Goal: Task Accomplishment & Management: Manage account settings

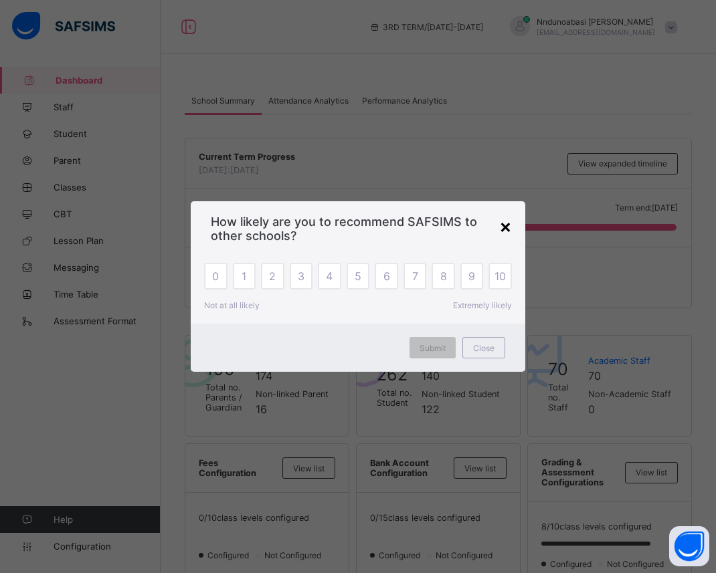
click at [506, 223] on div "×" at bounding box center [505, 226] width 13 height 23
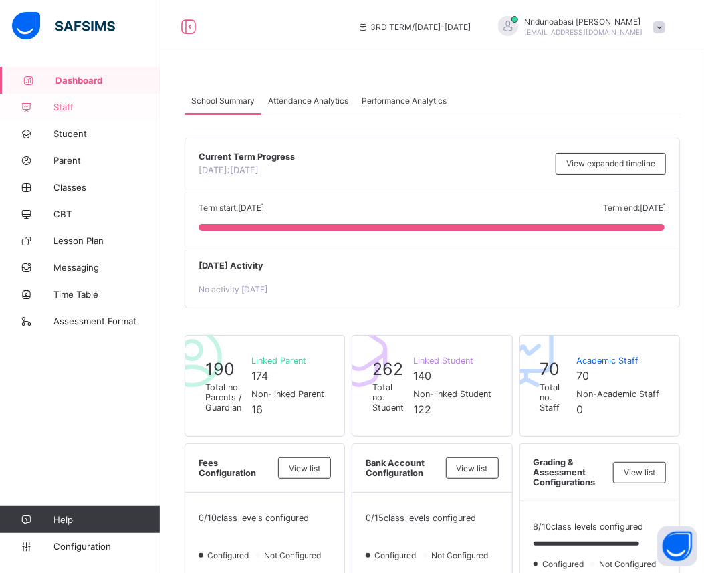
click at [65, 98] on link "Staff" at bounding box center [80, 107] width 161 height 27
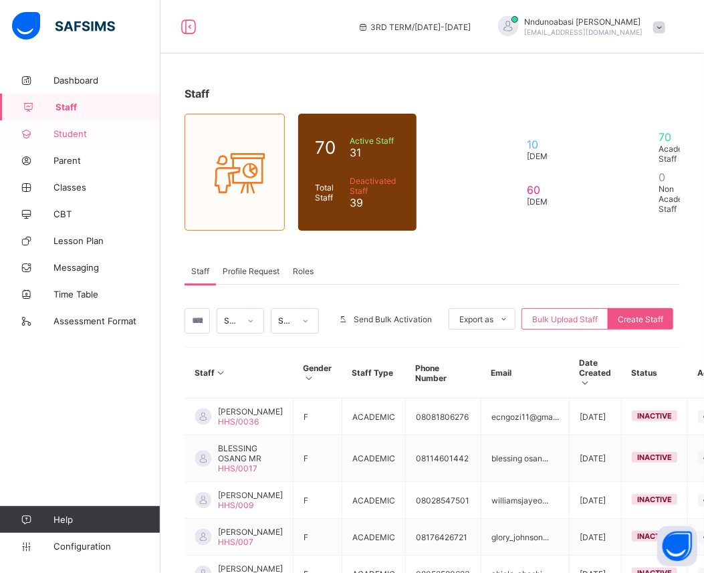
click at [64, 127] on link "Student" at bounding box center [80, 133] width 161 height 27
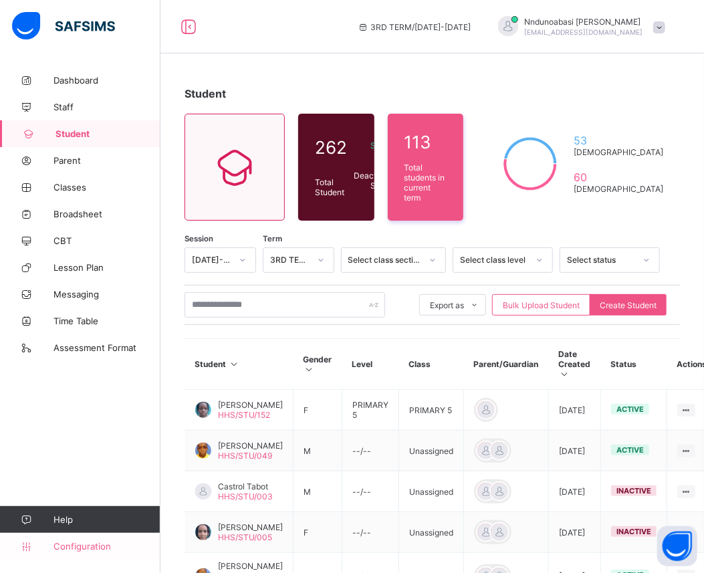
click at [58, 548] on span "Configuration" at bounding box center [107, 546] width 106 height 11
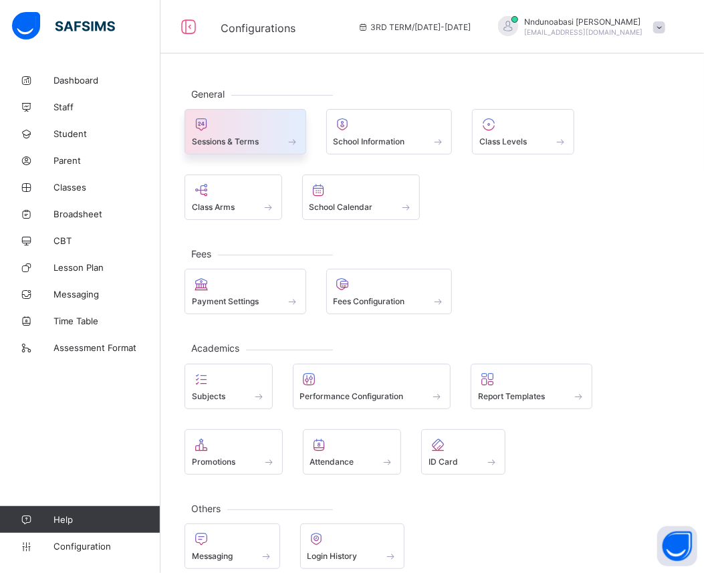
click at [262, 136] on div "Sessions & Terms" at bounding box center [245, 141] width 107 height 11
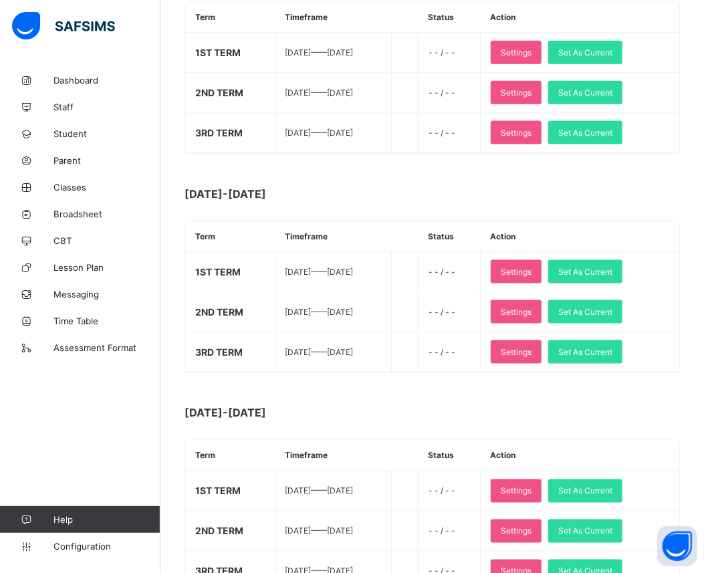
scroll to position [713, 0]
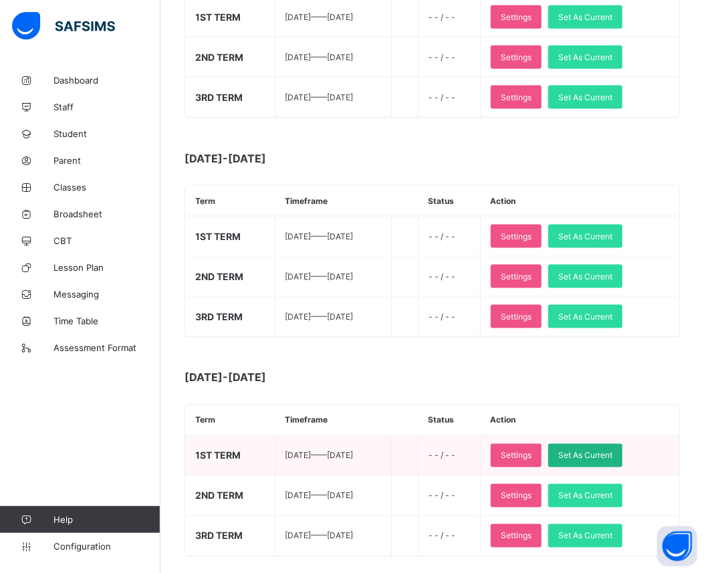
click at [597, 451] on span "Set As Current" at bounding box center [586, 456] width 54 height 10
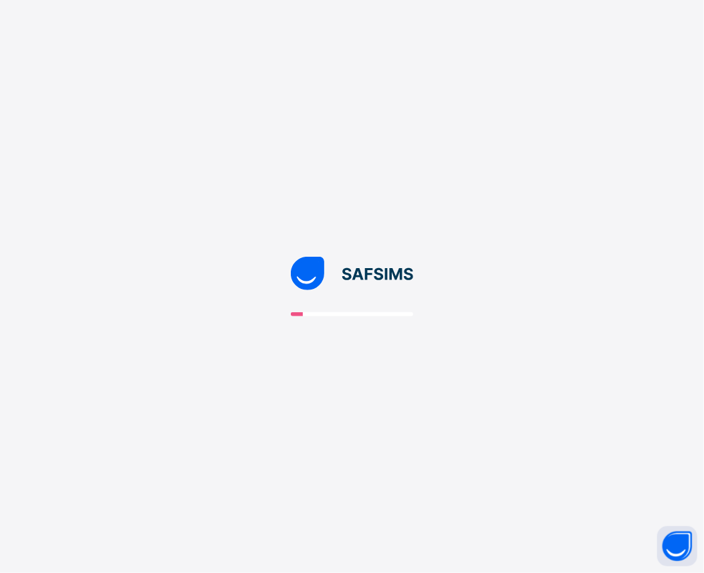
scroll to position [0, 0]
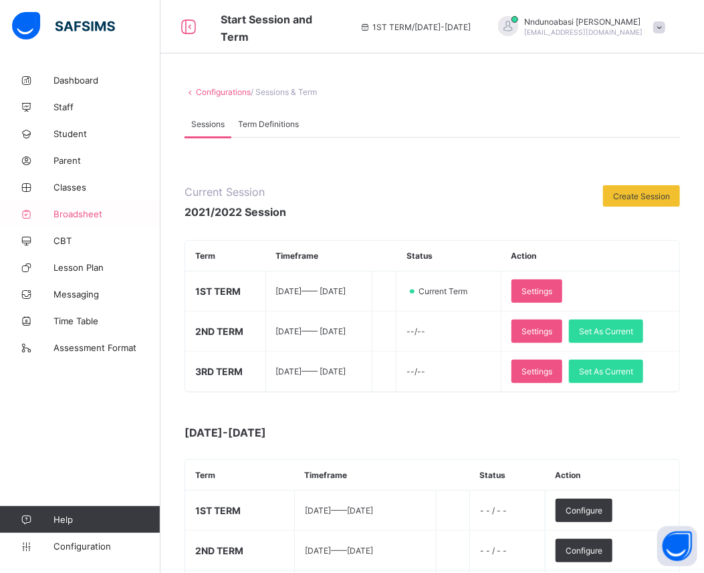
click at [96, 219] on link "Broadsheet" at bounding box center [80, 214] width 161 height 27
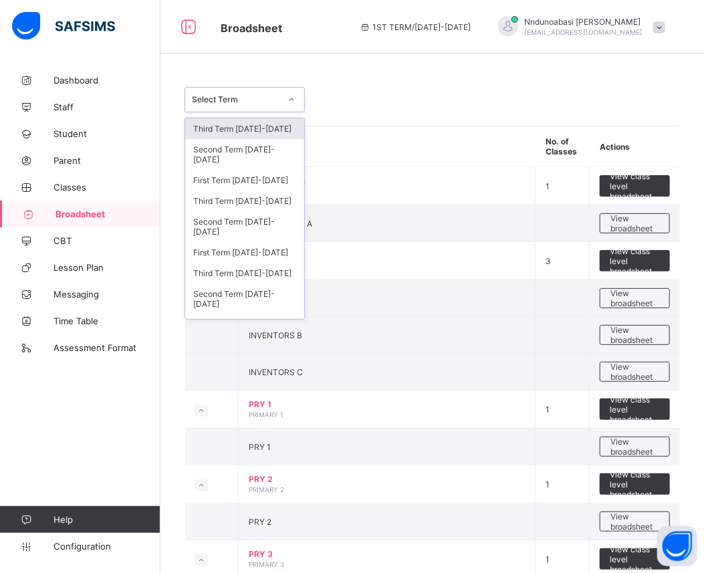
click at [292, 97] on icon at bounding box center [292, 99] width 8 height 13
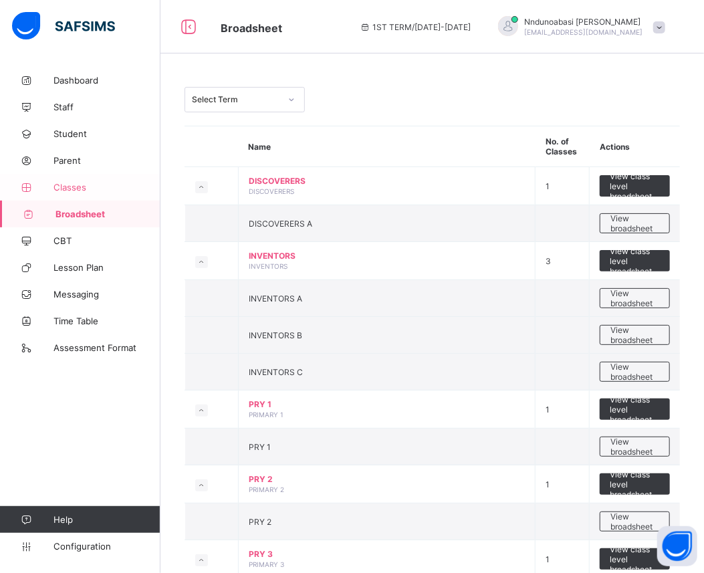
click at [90, 191] on span "Classes" at bounding box center [107, 187] width 107 height 11
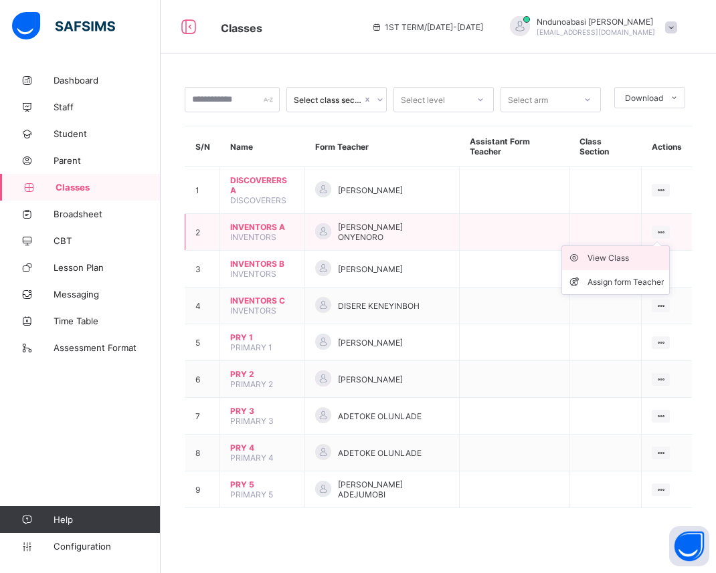
click at [625, 253] on div "View Class" at bounding box center [625, 257] width 76 height 13
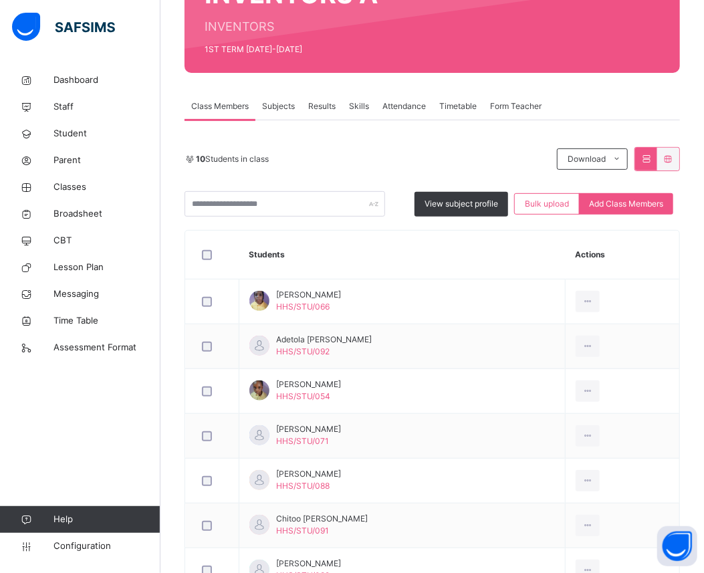
scroll to position [90, 0]
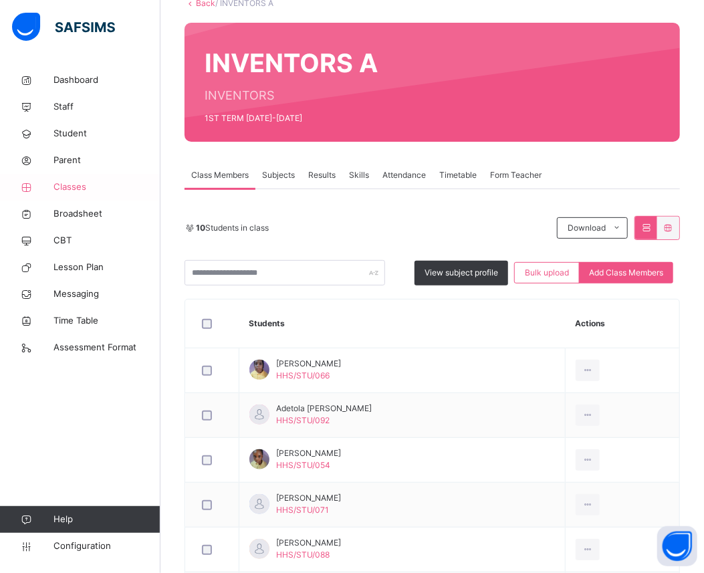
click at [87, 189] on span "Classes" at bounding box center [107, 187] width 107 height 13
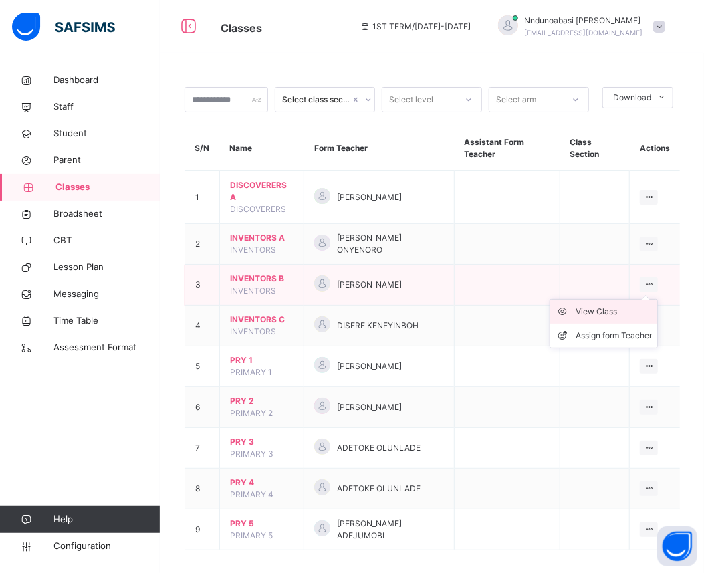
click at [621, 315] on div "View Class" at bounding box center [614, 311] width 76 height 13
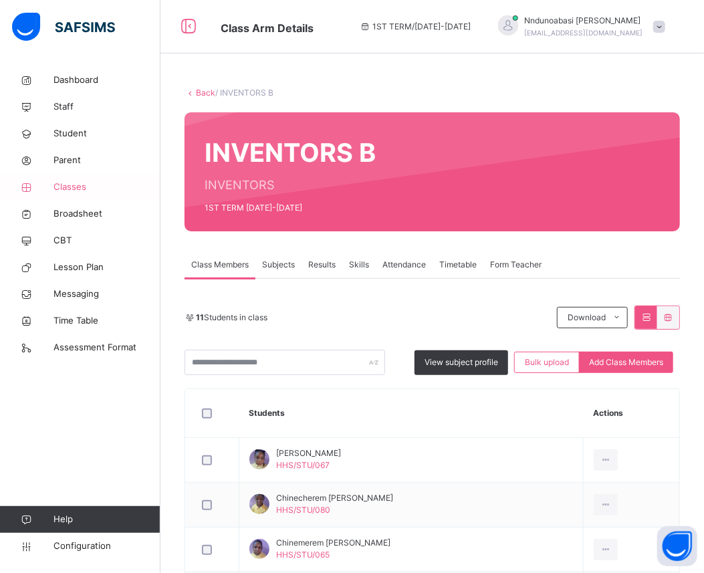
click at [68, 183] on span "Classes" at bounding box center [107, 187] width 107 height 13
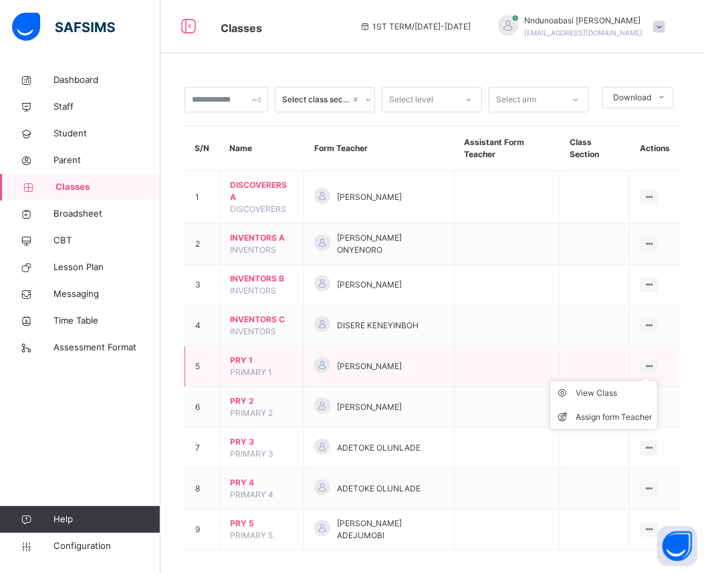
click at [658, 381] on ul "View Class Assign form Teacher" at bounding box center [604, 405] width 108 height 49
click at [618, 393] on div "View Class" at bounding box center [614, 393] width 76 height 13
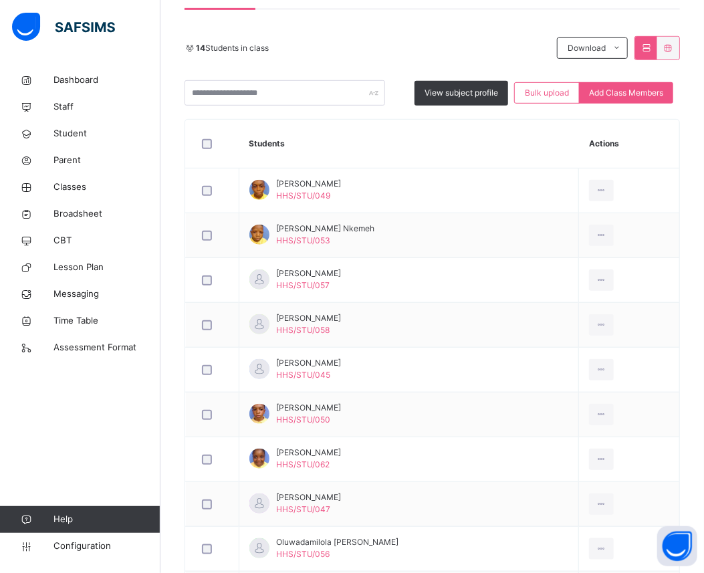
scroll to position [269, 0]
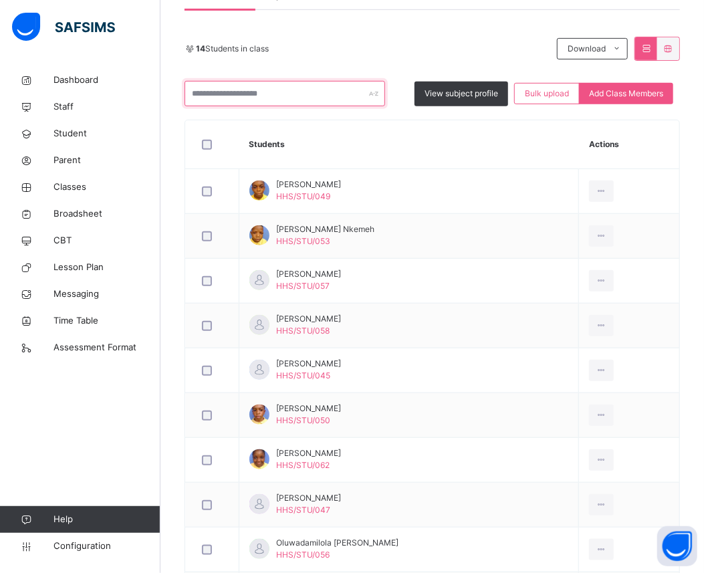
click at [317, 87] on input "text" at bounding box center [285, 93] width 201 height 25
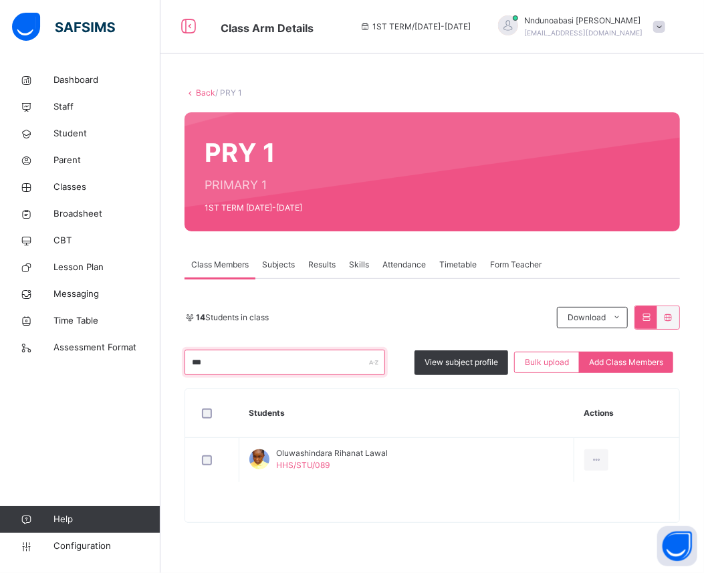
scroll to position [0, 0]
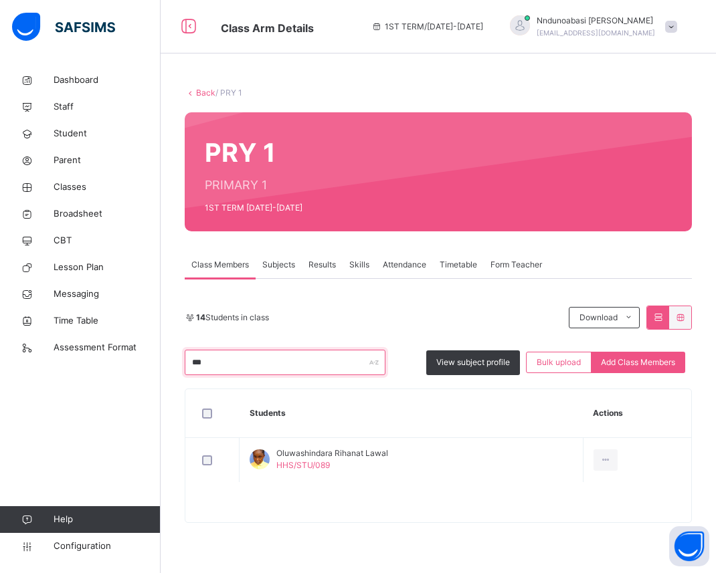
type input "***"
click at [189, 92] on icon at bounding box center [190, 93] width 11 height 10
click at [201, 94] on link "Back" at bounding box center [205, 93] width 19 height 10
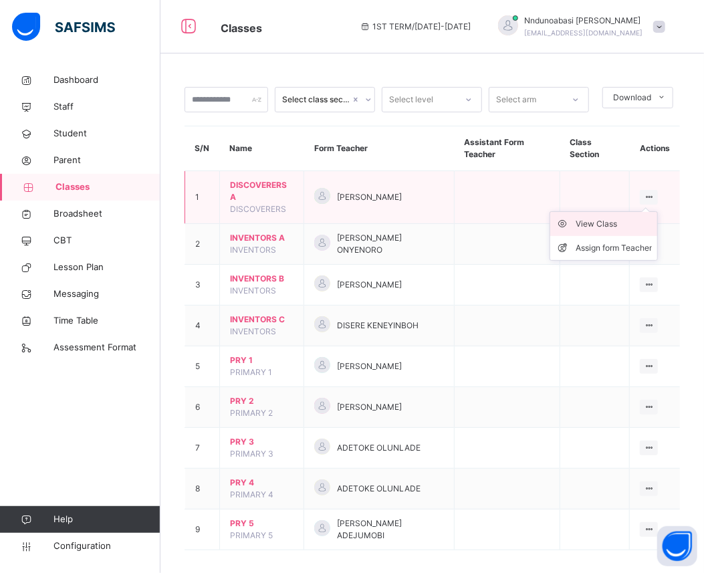
click at [623, 221] on div "View Class" at bounding box center [614, 223] width 76 height 13
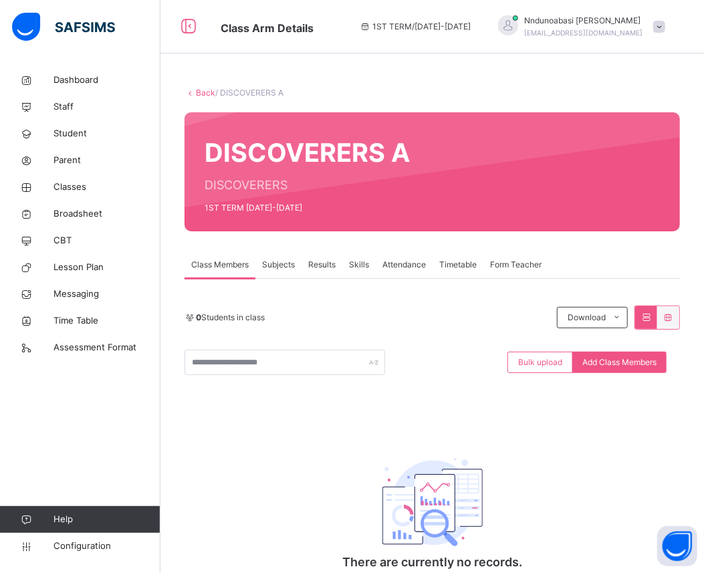
click at [317, 268] on span "Results" at bounding box center [321, 265] width 27 height 12
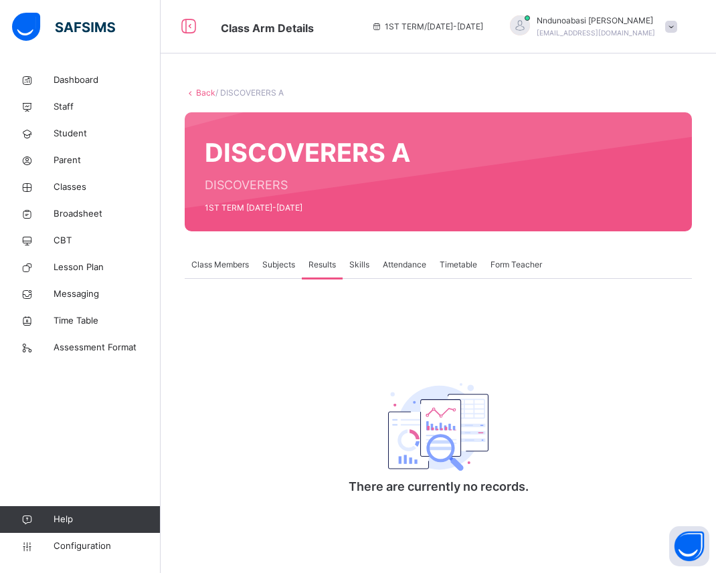
click at [202, 264] on span "Class Members" at bounding box center [220, 265] width 58 height 12
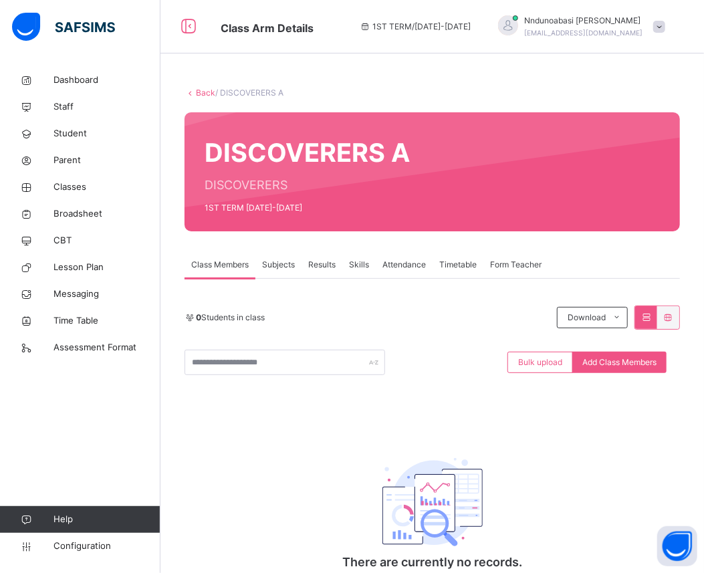
click at [203, 101] on div "Back / DISCOVERERS A DISCOVERERS A DISCOVERERS 1ST TERM 2021-2022 Class Members…" at bounding box center [433, 356] width 544 height 579
click at [203, 98] on div "Back / DISCOVERERS A" at bounding box center [433, 93] width 496 height 12
click at [205, 89] on link "Back" at bounding box center [205, 93] width 19 height 10
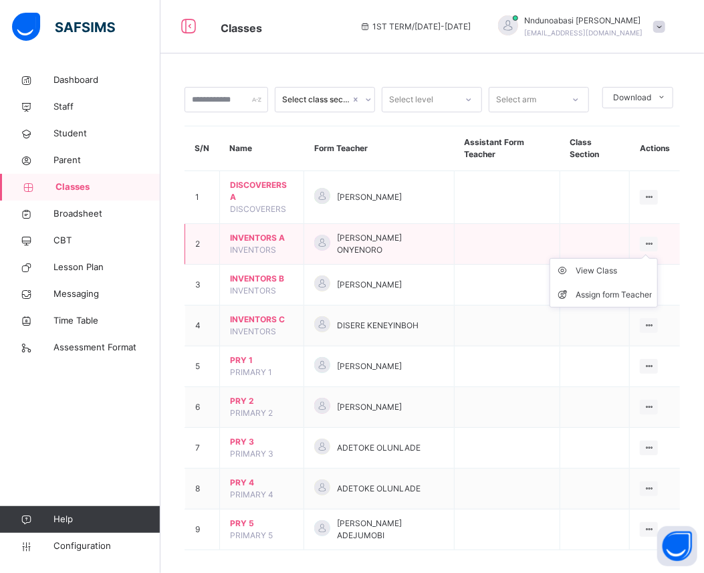
click at [655, 241] on icon at bounding box center [648, 244] width 11 height 10
click at [612, 271] on div "View Class" at bounding box center [614, 270] width 76 height 13
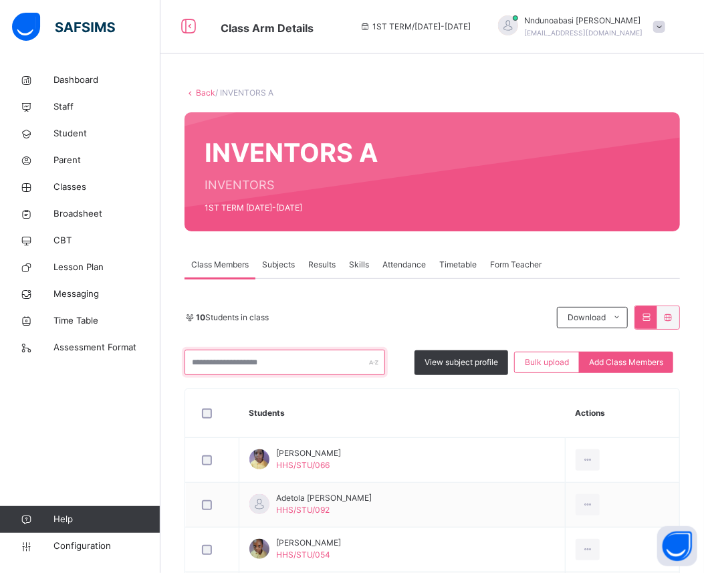
click at [288, 359] on input "text" at bounding box center [285, 362] width 201 height 25
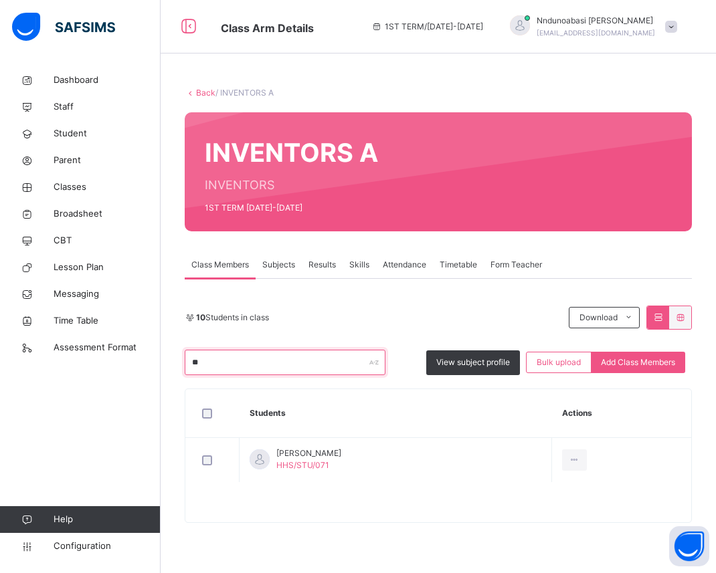
type input "*"
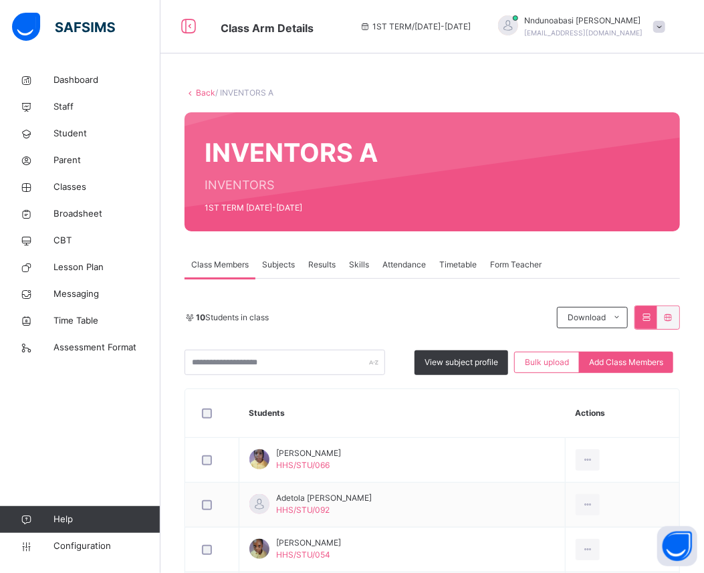
click at [203, 94] on link "Back" at bounding box center [205, 93] width 19 height 10
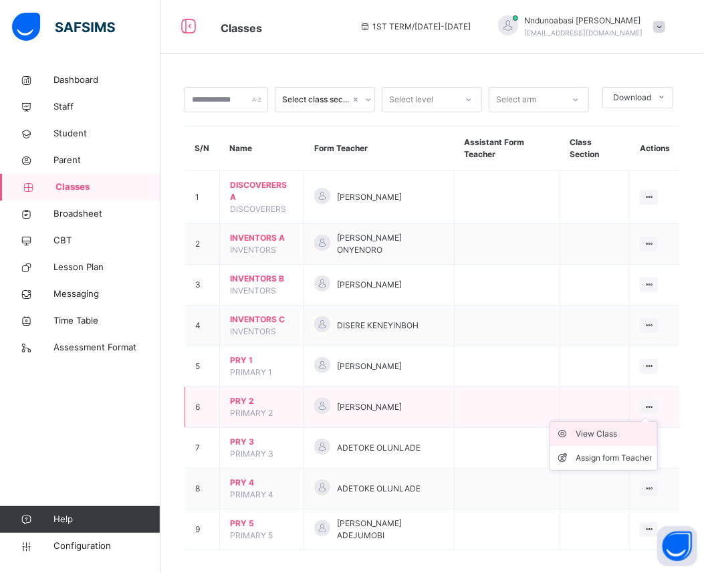
click at [625, 431] on div "View Class" at bounding box center [614, 433] width 76 height 13
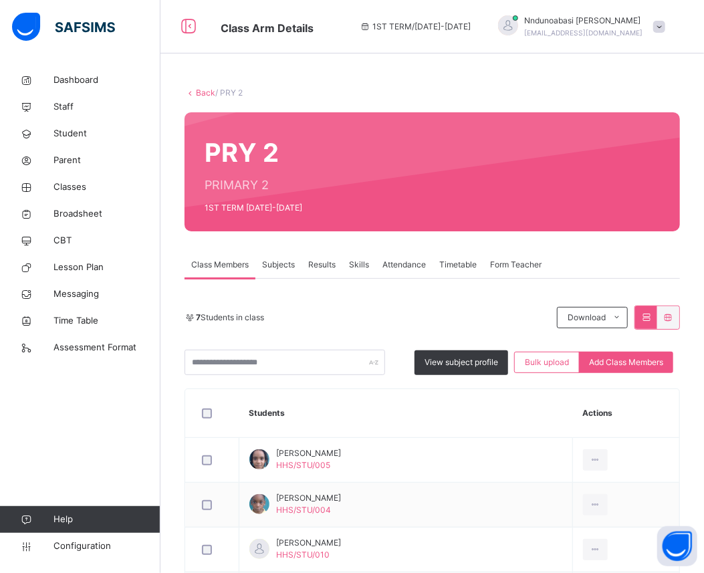
click at [192, 90] on icon at bounding box center [190, 93] width 11 height 10
click at [201, 90] on link "Back" at bounding box center [205, 93] width 19 height 10
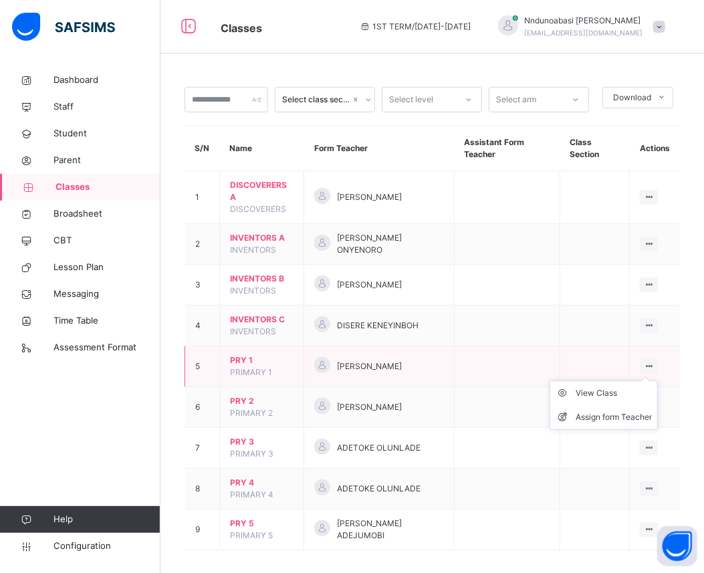
click at [655, 365] on icon at bounding box center [648, 366] width 11 height 10
click at [610, 392] on div "View Class" at bounding box center [614, 393] width 76 height 13
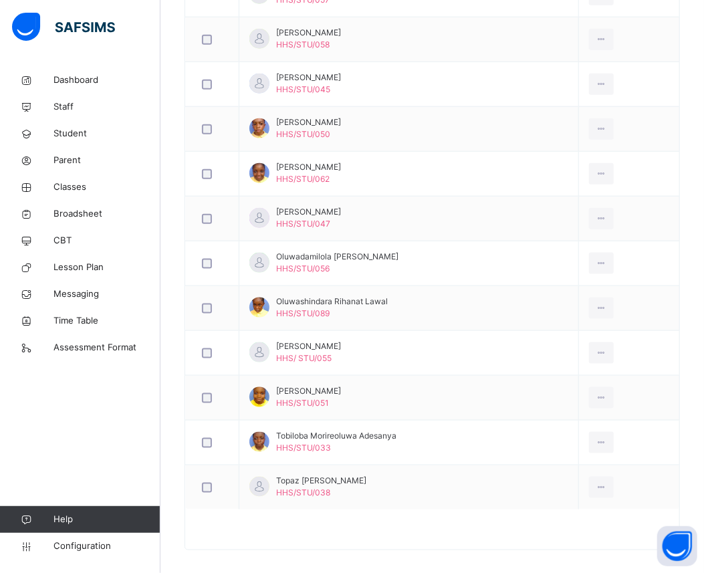
scroll to position [566, 0]
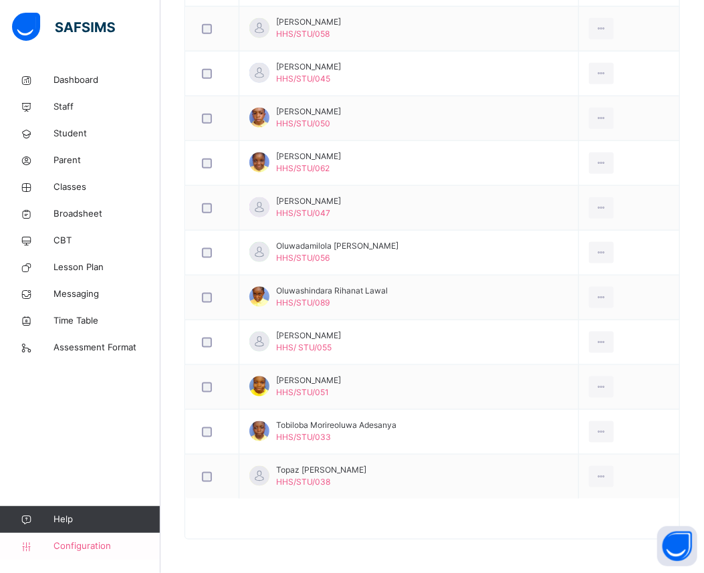
click at [110, 550] on span "Configuration" at bounding box center [107, 546] width 106 height 13
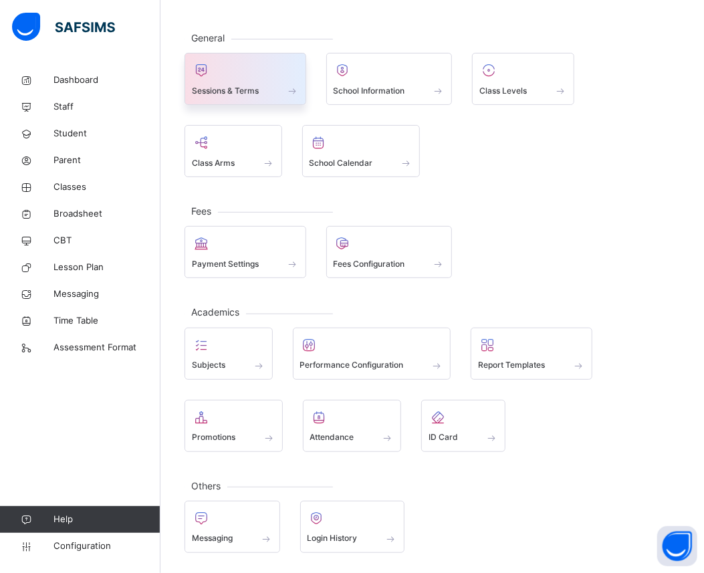
click at [284, 74] on div at bounding box center [245, 70] width 107 height 20
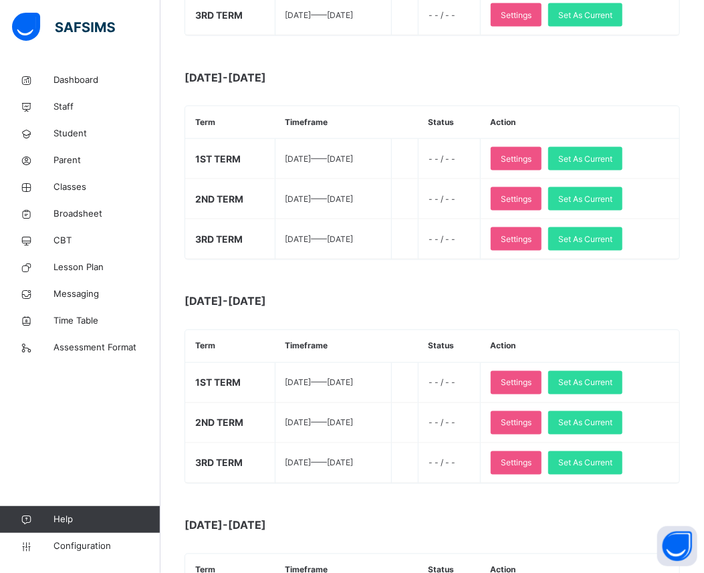
scroll to position [892, 0]
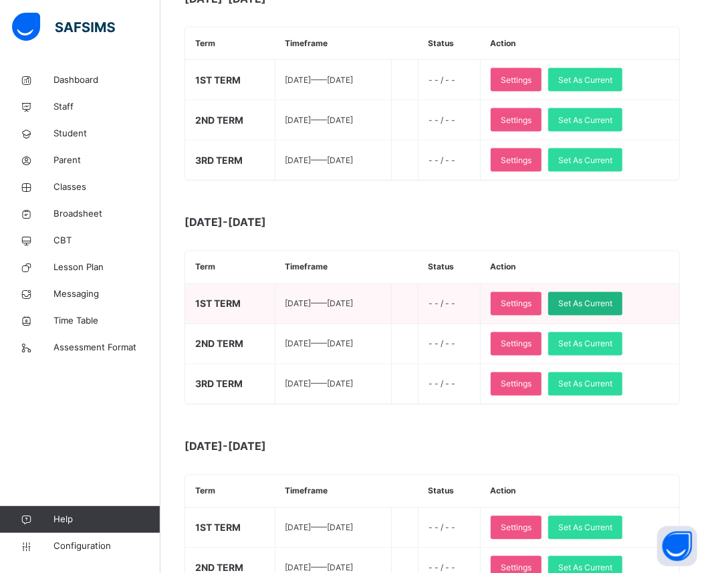
click at [599, 298] on div "Set As Current" at bounding box center [585, 303] width 74 height 23
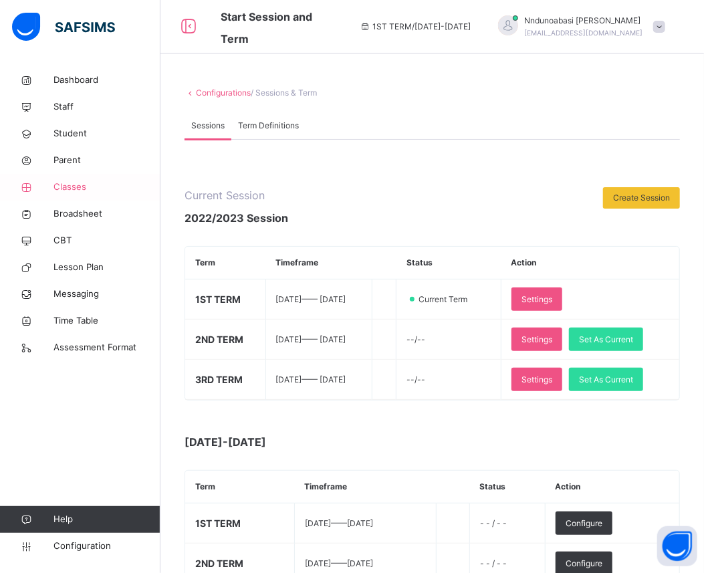
click at [70, 184] on span "Classes" at bounding box center [107, 187] width 107 height 13
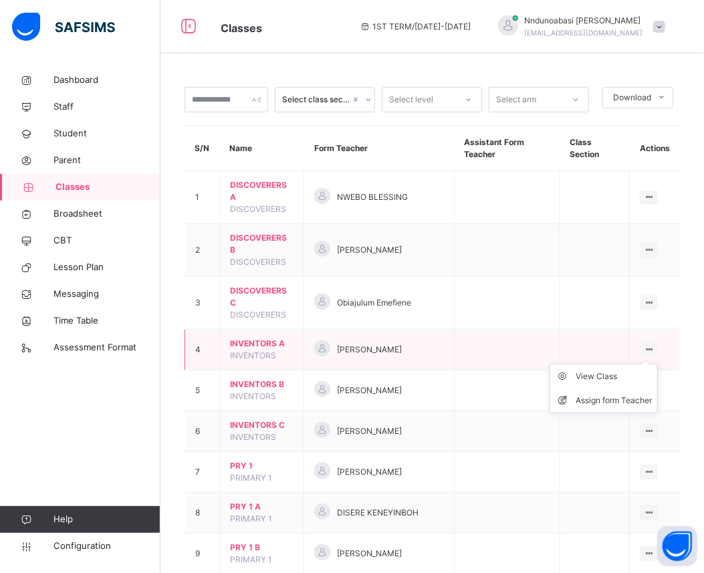
click at [655, 346] on icon at bounding box center [648, 349] width 11 height 10
click at [617, 381] on div "View Class" at bounding box center [614, 376] width 76 height 13
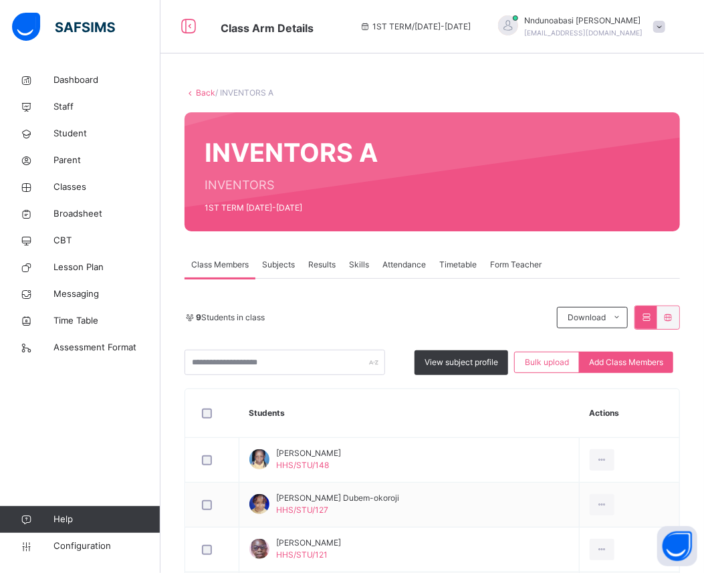
click at [321, 262] on span "Results" at bounding box center [321, 265] width 27 height 12
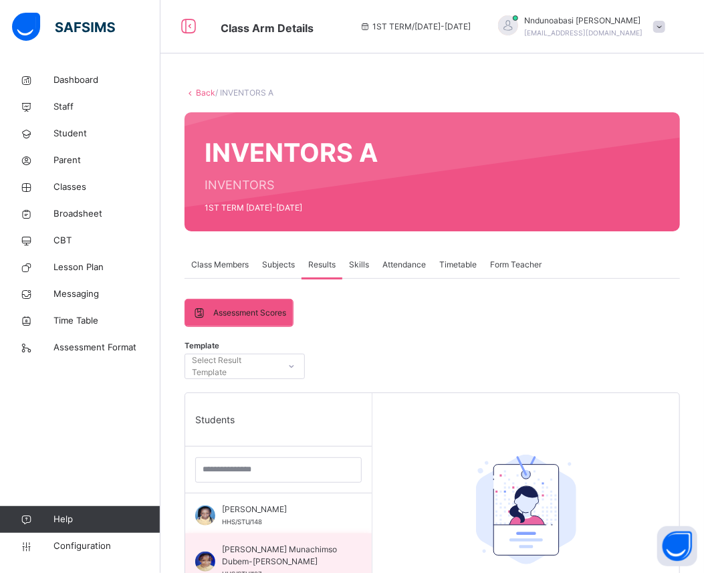
click at [262, 547] on span "[PERSON_NAME] Munachimso Dubem-[PERSON_NAME]" at bounding box center [282, 556] width 120 height 24
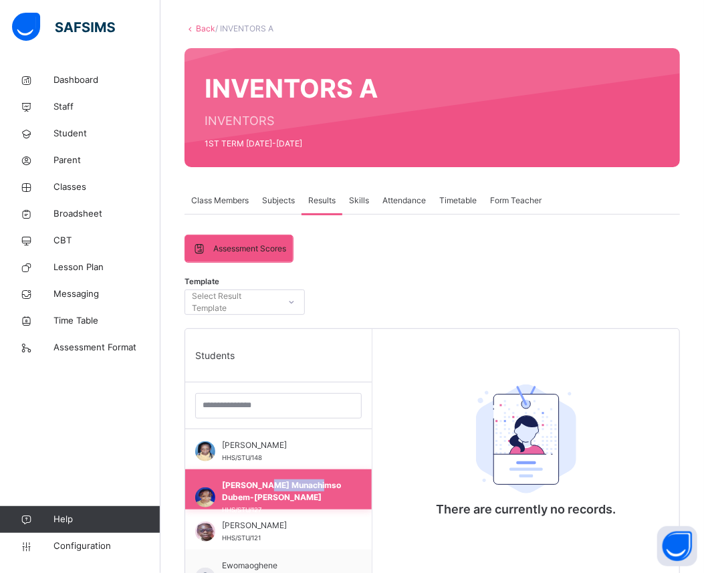
scroll to position [118, 0]
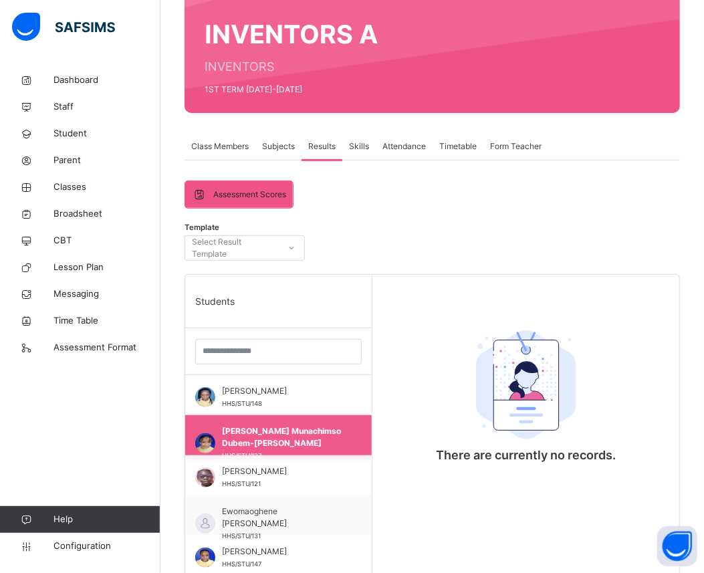
click at [239, 429] on span "[PERSON_NAME] Munachimso Dubem-[PERSON_NAME]" at bounding box center [282, 437] width 120 height 24
click at [193, 445] on div "Anastasia Munachimso Dubem-Okoroji HHS/STU/127" at bounding box center [278, 435] width 187 height 40
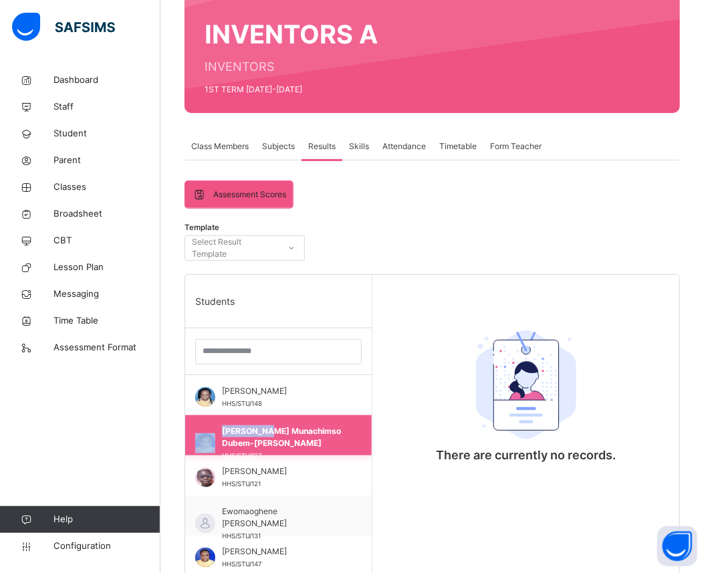
click at [193, 445] on div "Anastasia Munachimso Dubem-Okoroji HHS/STU/127" at bounding box center [278, 435] width 187 height 40
click at [304, 435] on span "[PERSON_NAME] Munachimso Dubem-[PERSON_NAME]" at bounding box center [282, 437] width 120 height 24
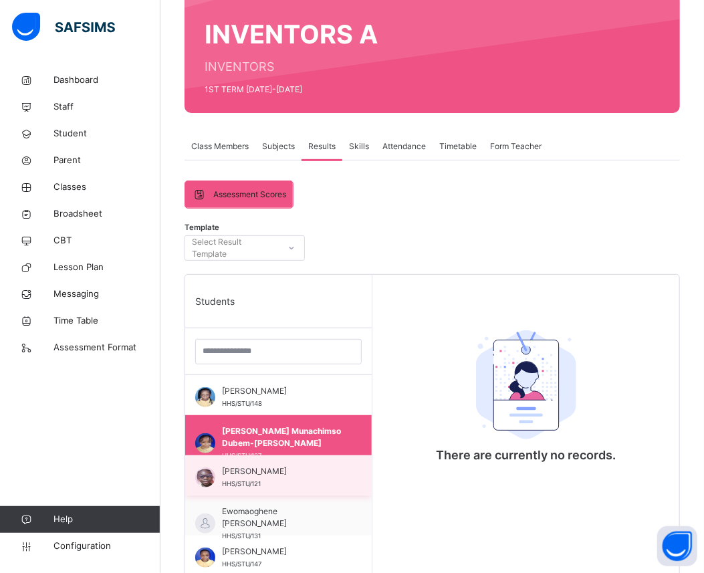
click at [248, 480] on span "HHS/STU/121" at bounding box center [241, 483] width 39 height 7
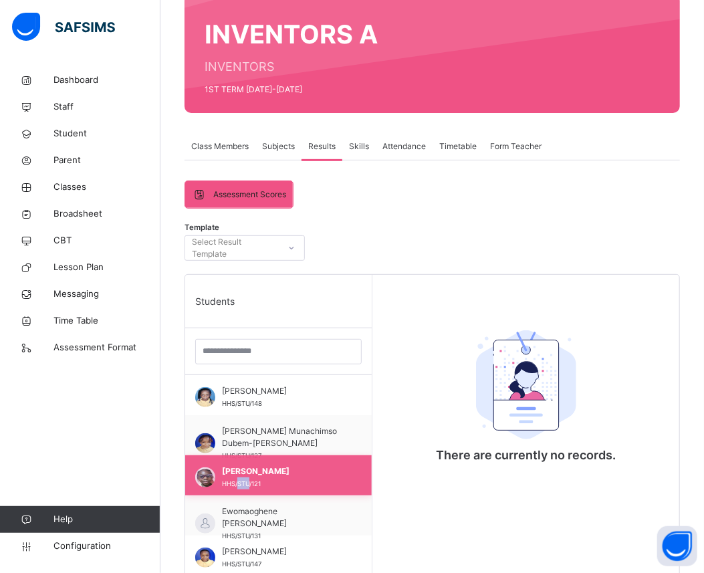
click at [248, 480] on span "HHS/STU/121" at bounding box center [241, 483] width 39 height 7
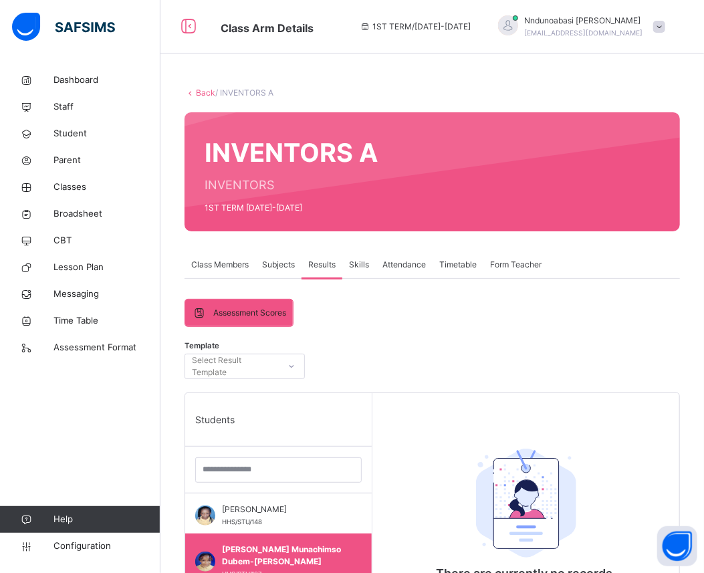
click at [205, 86] on div "Back / INVENTORS A INVENTORS A INVENTORS 1ST TERM 2022-2023 Class Members Subje…" at bounding box center [433, 537] width 544 height 940
click at [198, 92] on link "Back" at bounding box center [205, 93] width 19 height 10
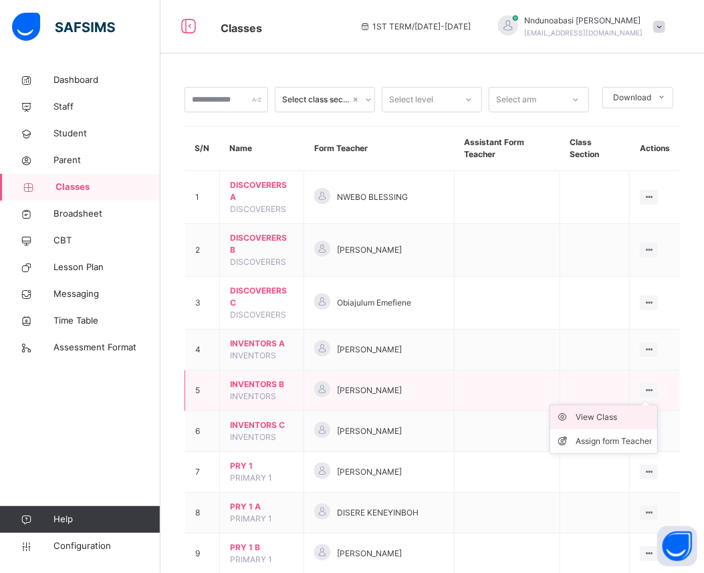
click at [605, 419] on div "View Class" at bounding box center [614, 417] width 76 height 13
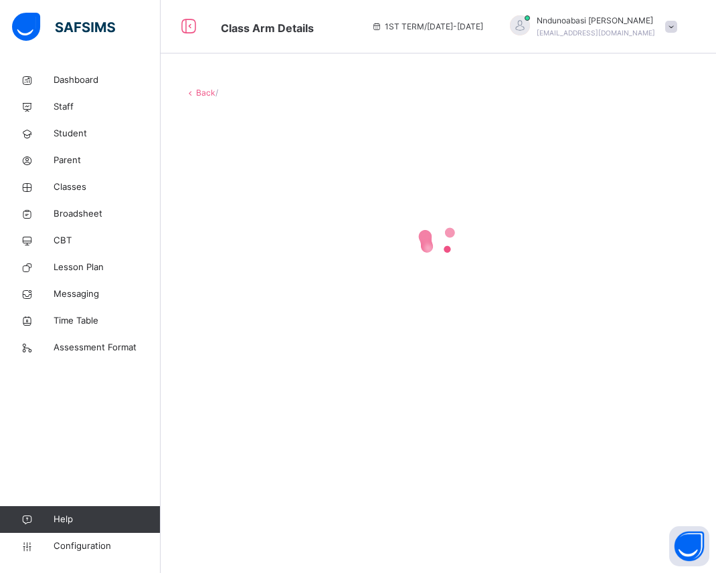
click at [605, 419] on div "Back /" at bounding box center [438, 286] width 555 height 573
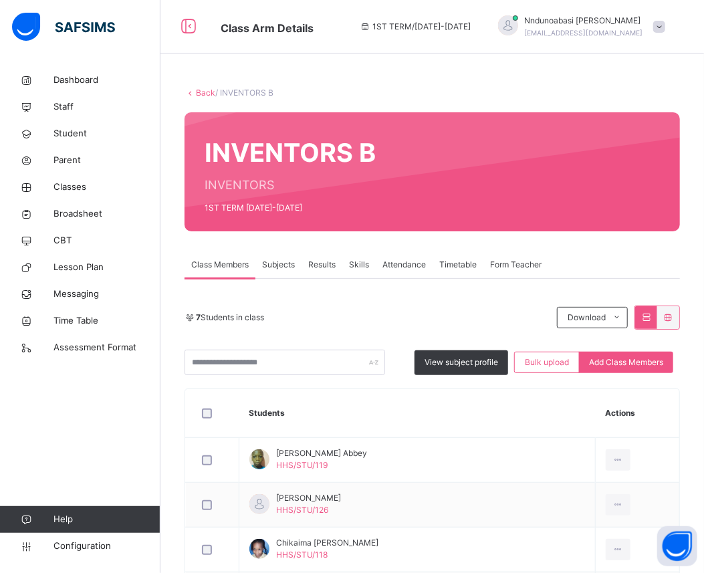
click at [322, 268] on span "Results" at bounding box center [321, 265] width 27 height 12
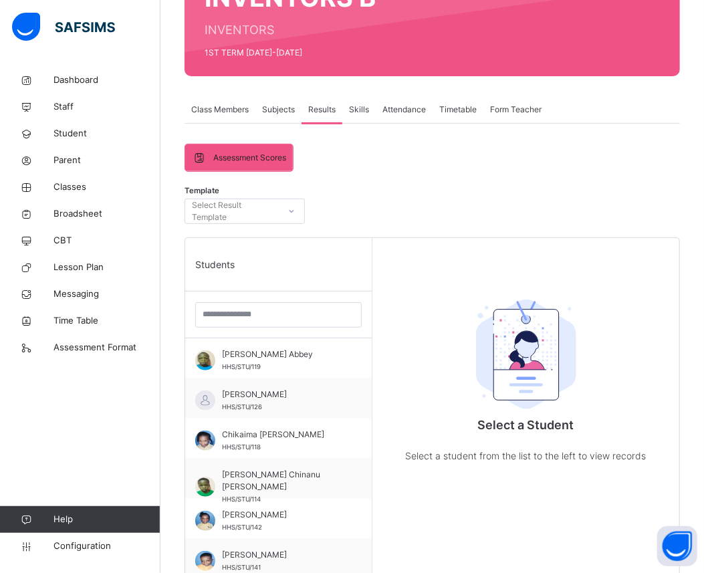
scroll to position [208, 0]
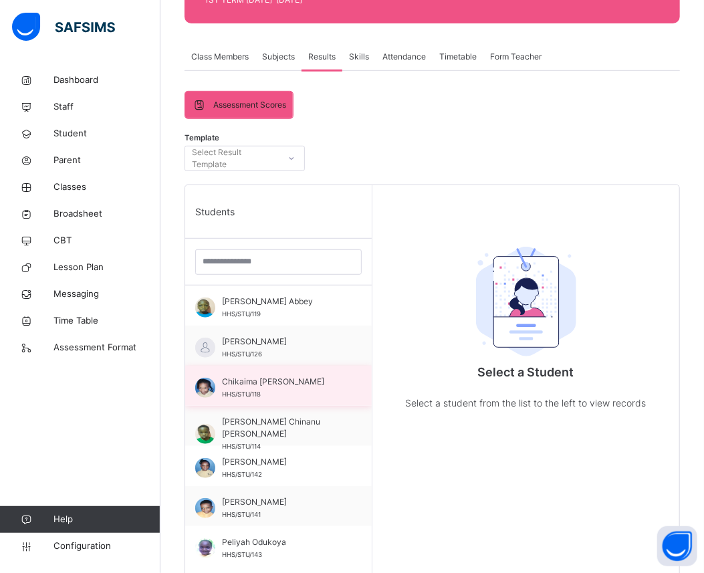
click at [254, 399] on div "Chikaima Michelle Ugwu HHS/STU/118" at bounding box center [282, 388] width 120 height 24
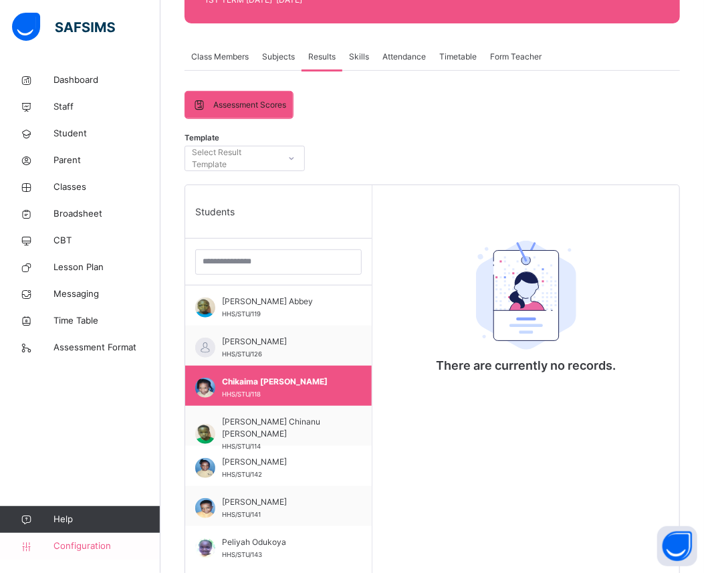
click at [51, 533] on link "Configuration" at bounding box center [80, 546] width 160 height 27
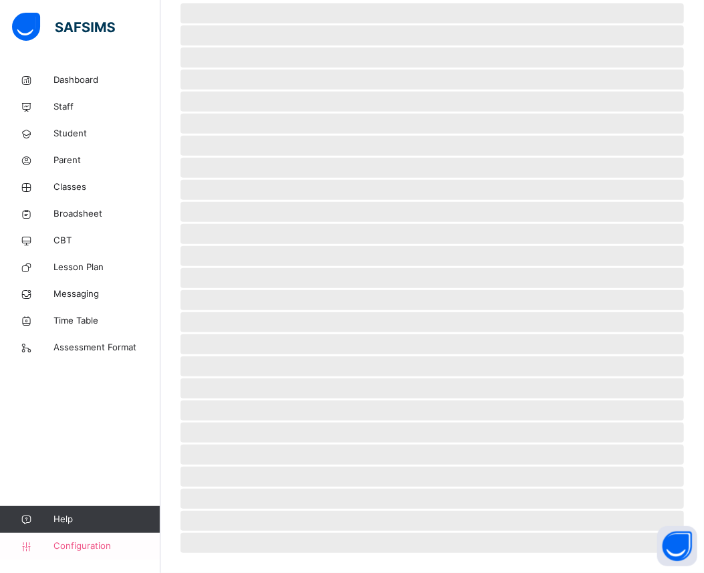
scroll to position [57, 0]
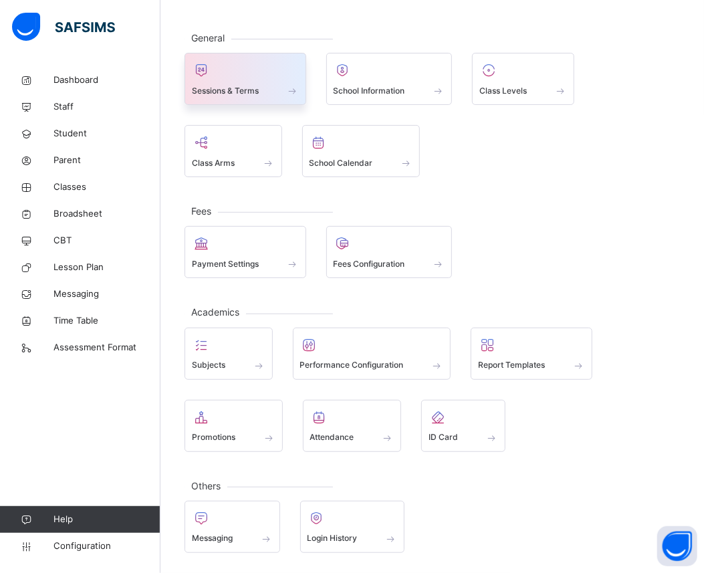
click at [264, 72] on div at bounding box center [245, 70] width 107 height 20
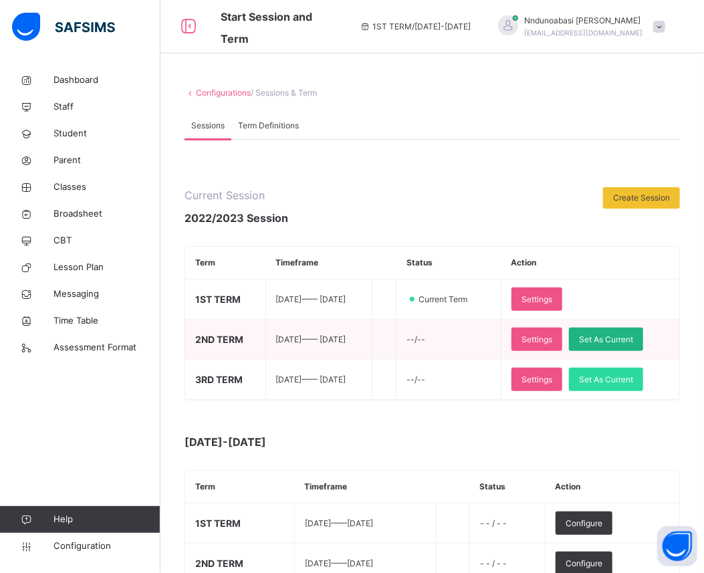
click at [627, 334] on span "Set As Current" at bounding box center [606, 340] width 54 height 12
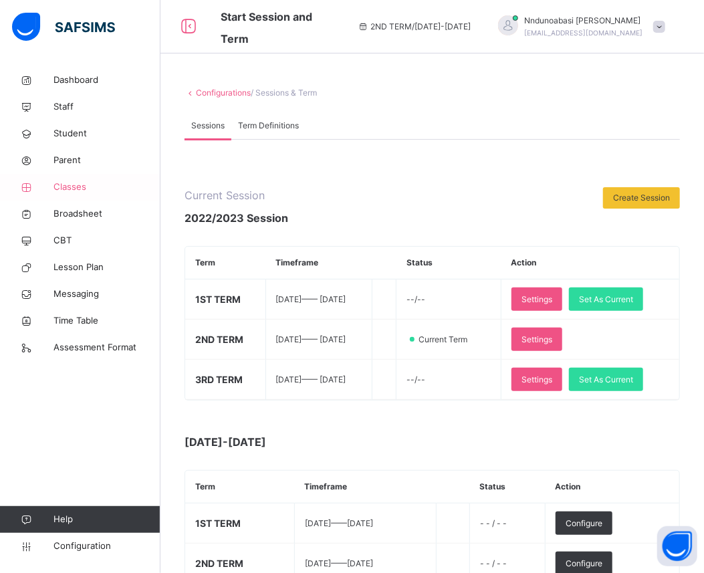
click at [80, 181] on span "Classes" at bounding box center [107, 187] width 107 height 13
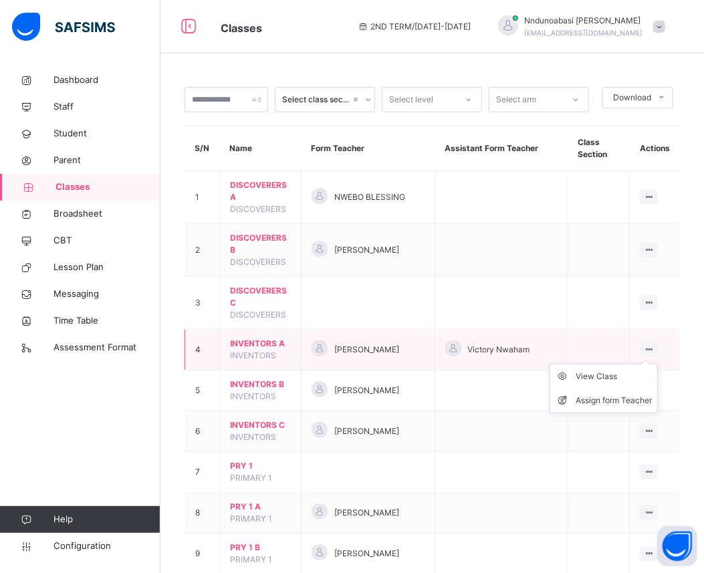
click at [655, 350] on icon at bounding box center [648, 349] width 11 height 10
click at [618, 377] on div "View Class" at bounding box center [614, 376] width 76 height 13
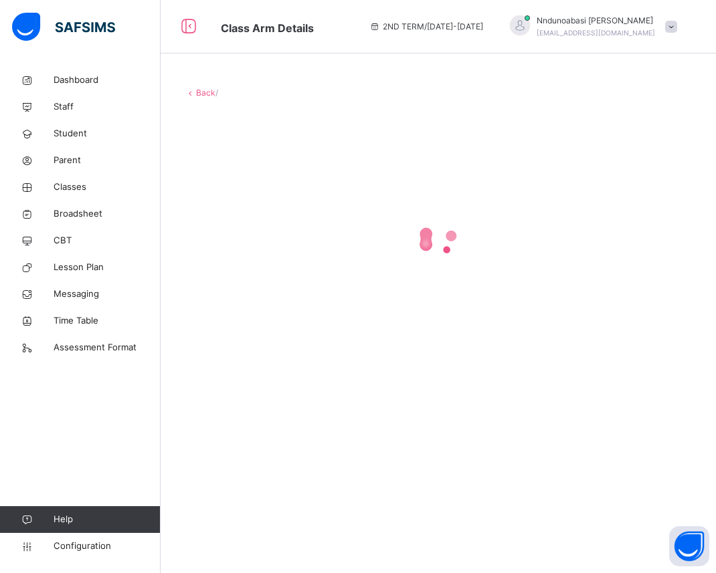
click at [618, 377] on div "Back /" at bounding box center [438, 227] width 555 height 320
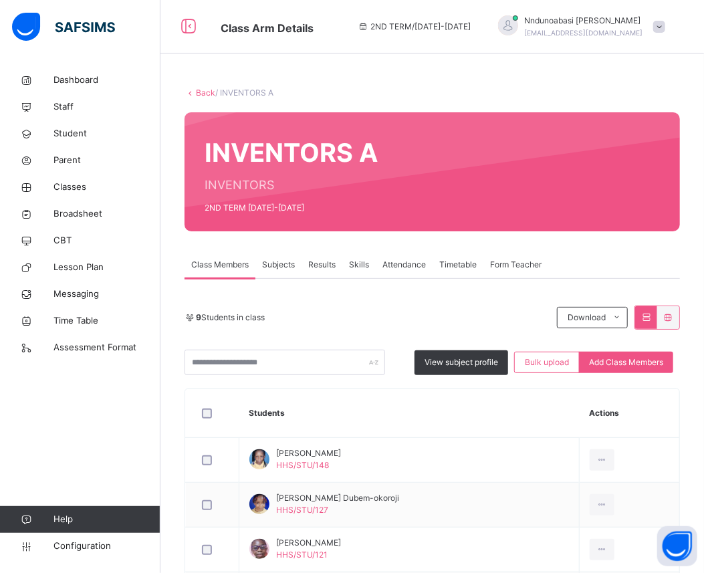
click at [278, 268] on span "Subjects" at bounding box center [278, 265] width 33 height 12
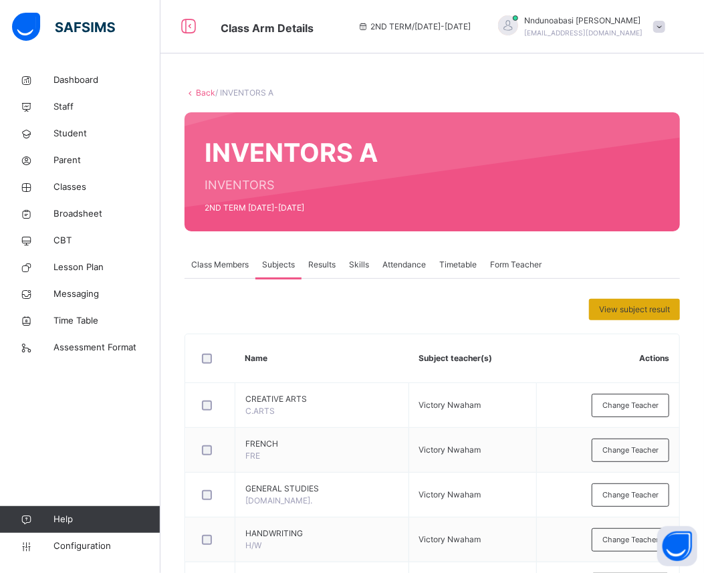
click at [640, 304] on span "View subject result" at bounding box center [634, 310] width 71 height 12
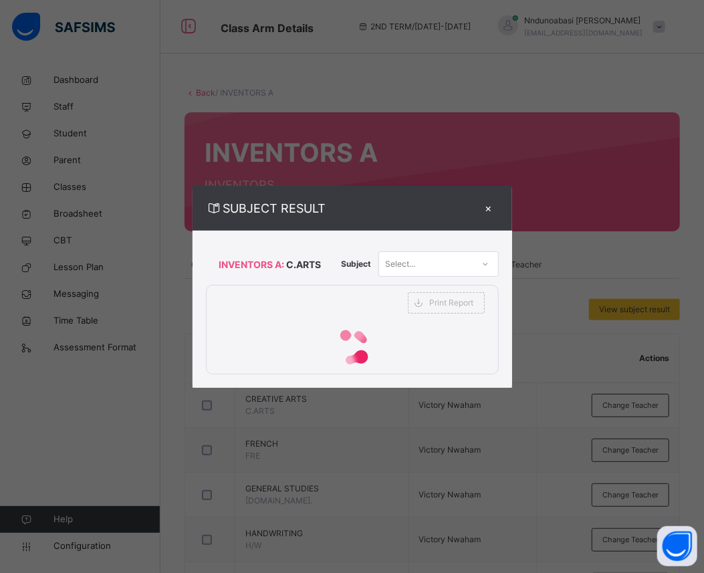
click at [491, 209] on div "×" at bounding box center [489, 208] width 20 height 18
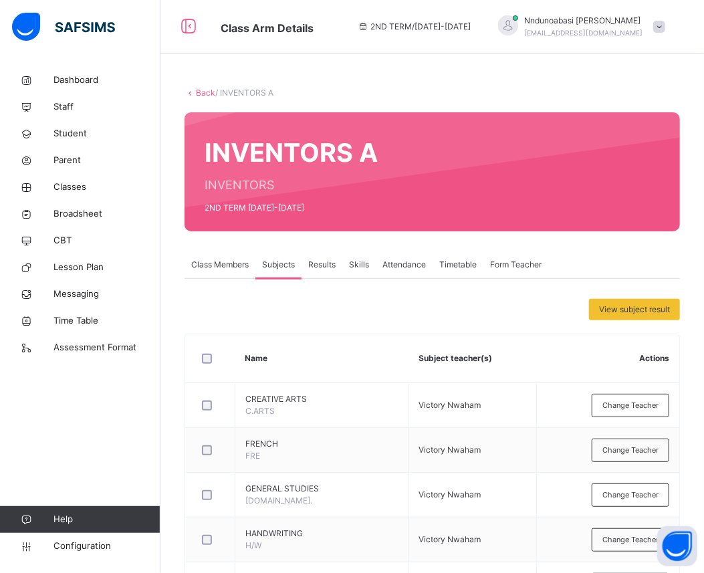
click at [315, 274] on div "Results" at bounding box center [322, 264] width 41 height 27
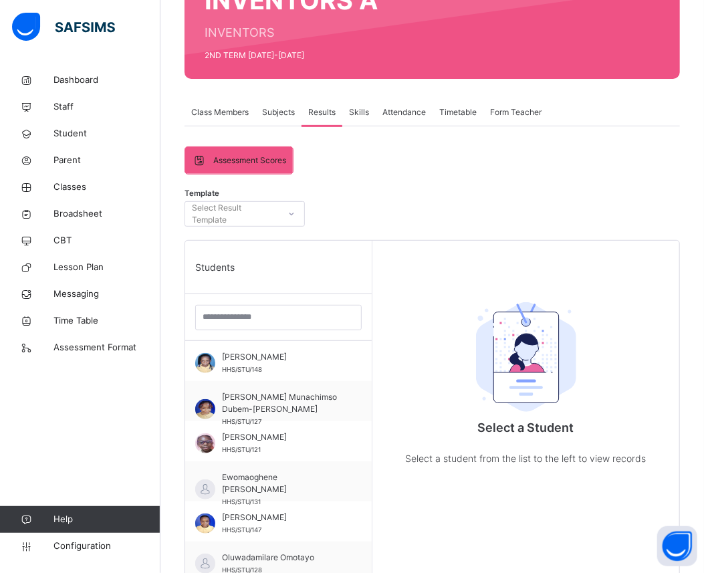
scroll to position [178, 0]
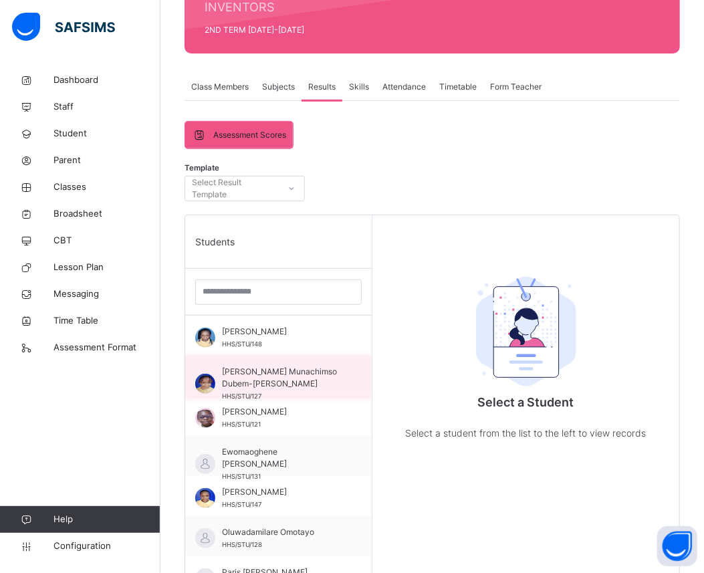
click at [306, 379] on span "[PERSON_NAME] Munachimso Dubem-[PERSON_NAME]" at bounding box center [282, 378] width 120 height 24
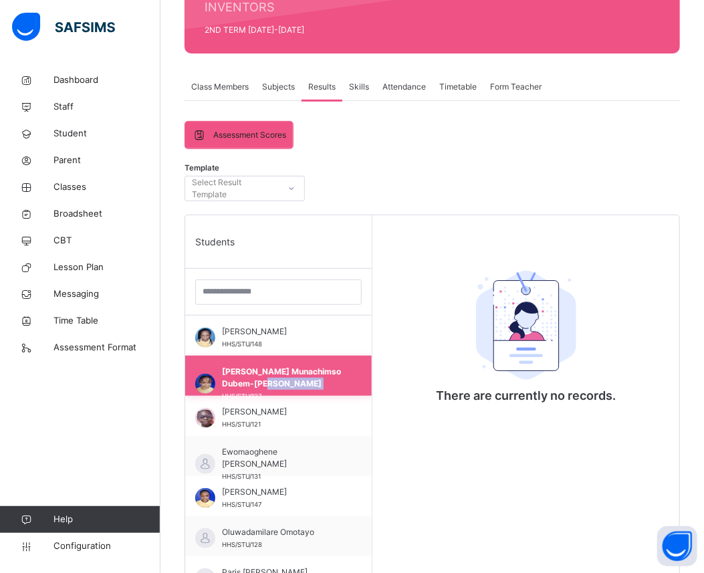
click at [306, 379] on span "[PERSON_NAME] Munachimso Dubem-[PERSON_NAME]" at bounding box center [282, 378] width 120 height 24
click at [306, 377] on span "[PERSON_NAME] Munachimso Dubem-[PERSON_NAME]" at bounding box center [282, 378] width 120 height 24
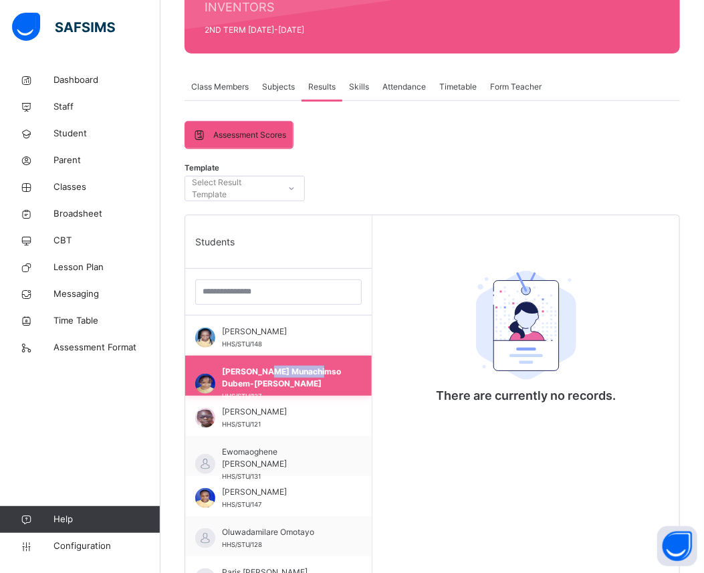
click at [306, 377] on span "[PERSON_NAME] Munachimso Dubem-[PERSON_NAME]" at bounding box center [282, 378] width 120 height 24
click at [69, 544] on span "Configuration" at bounding box center [107, 546] width 106 height 13
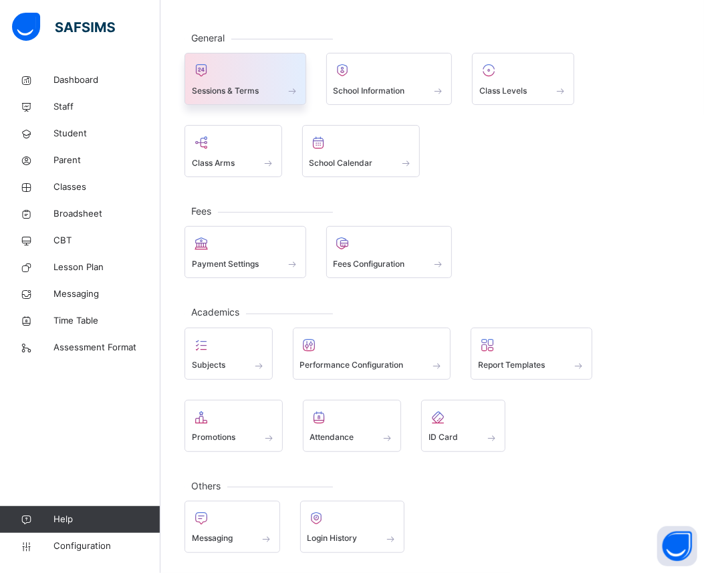
click at [284, 76] on div at bounding box center [245, 70] width 107 height 20
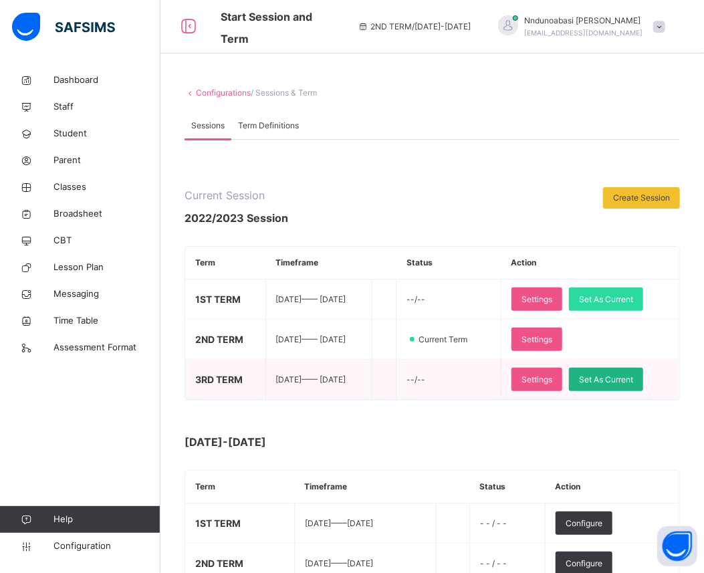
click at [615, 376] on span "Set As Current" at bounding box center [606, 380] width 54 height 12
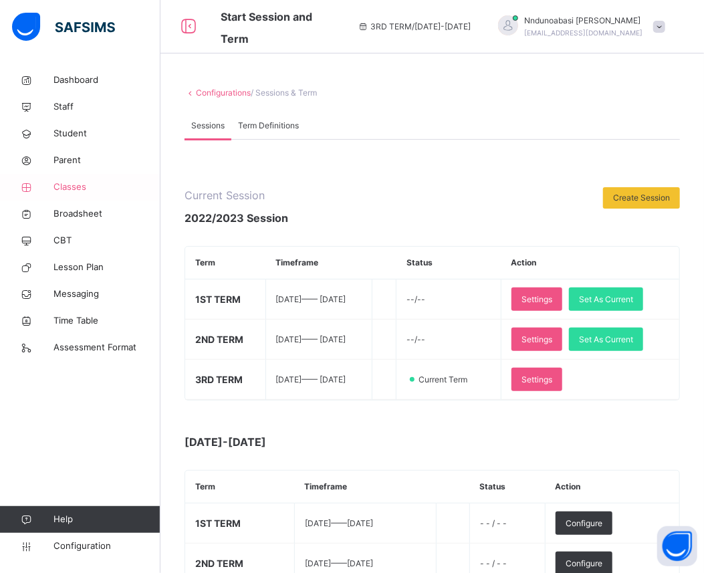
click at [103, 185] on span "Classes" at bounding box center [107, 187] width 107 height 13
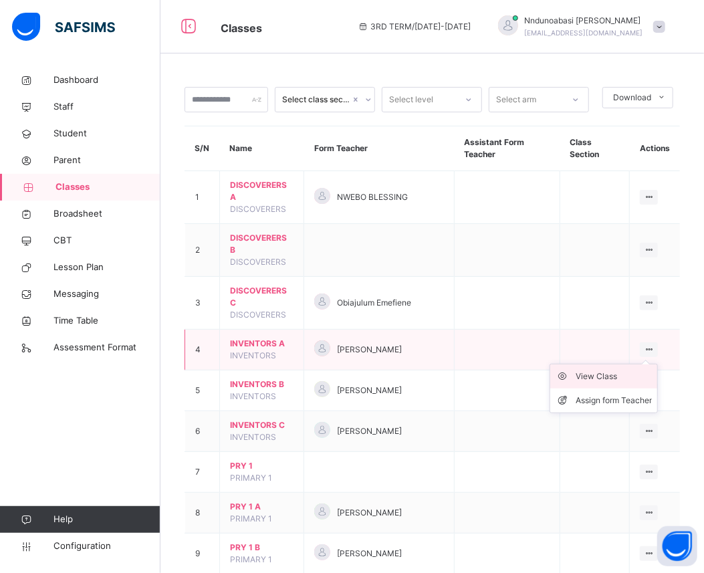
click at [622, 373] on div "View Class" at bounding box center [614, 376] width 76 height 13
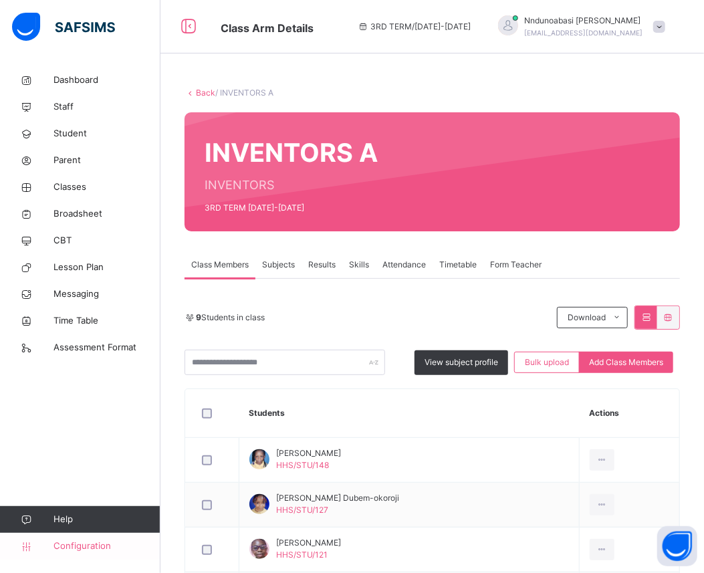
click at [88, 547] on span "Configuration" at bounding box center [107, 546] width 106 height 13
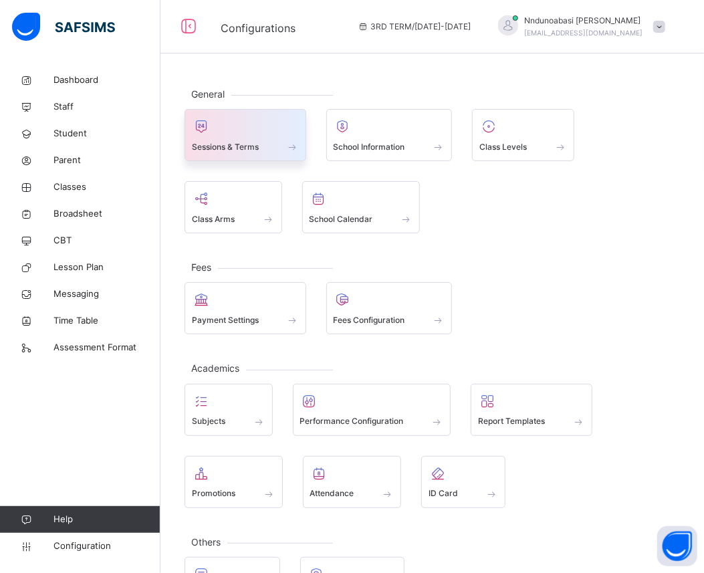
click at [255, 128] on div at bounding box center [245, 126] width 107 height 20
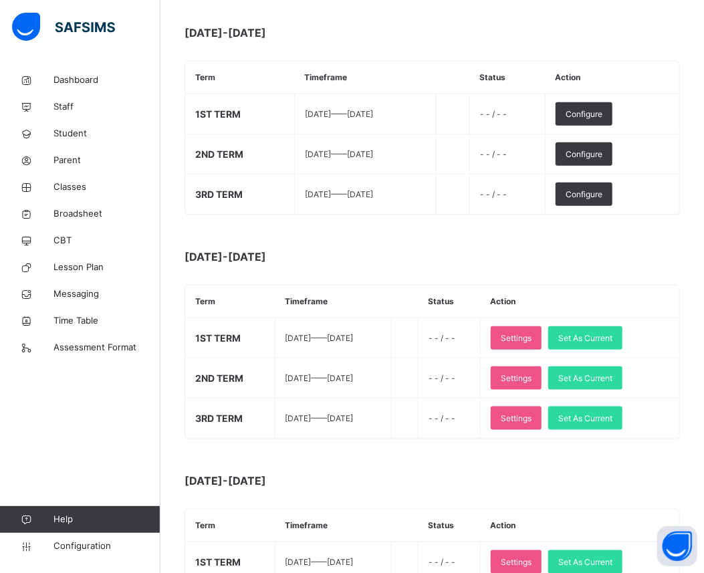
scroll to position [535, 0]
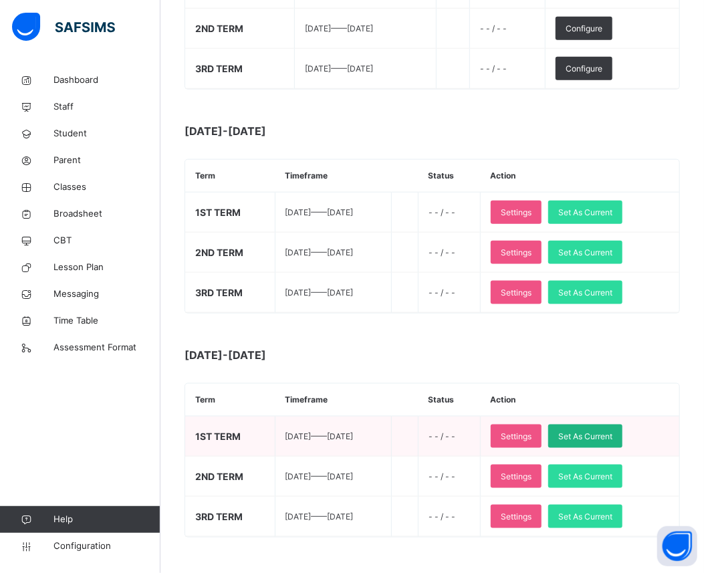
click at [602, 429] on div "Set As Current" at bounding box center [585, 436] width 74 height 23
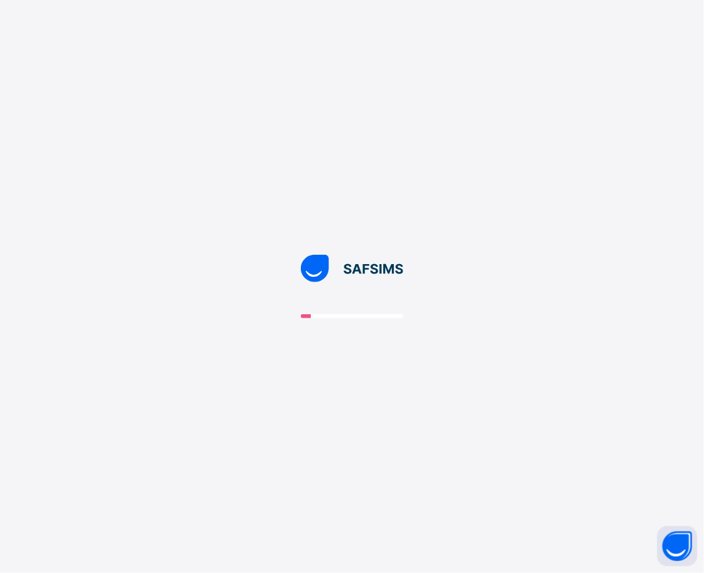
scroll to position [0, 0]
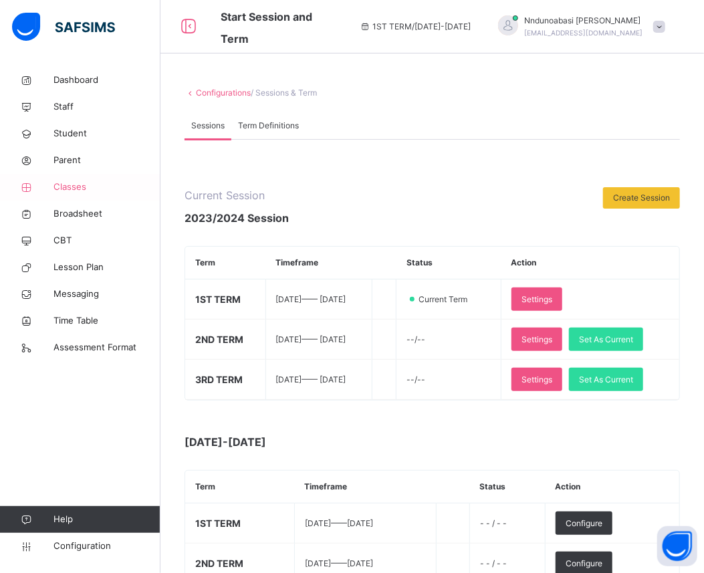
click at [94, 186] on span "Classes" at bounding box center [107, 187] width 107 height 13
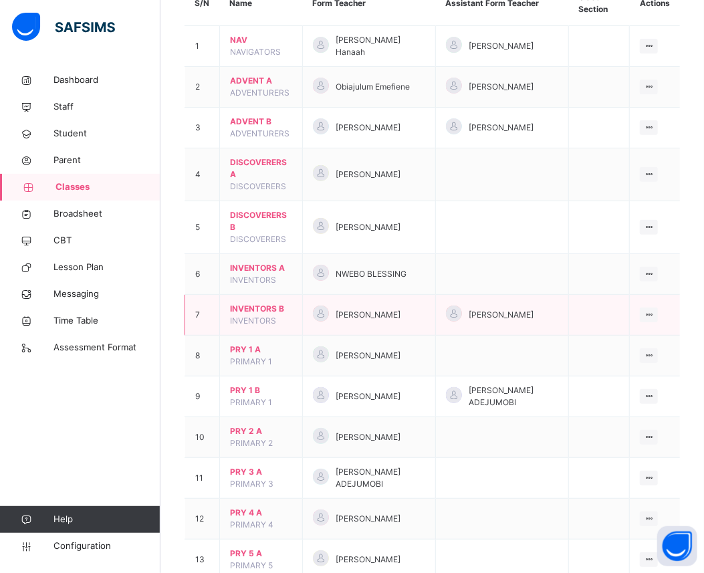
scroll to position [148, 0]
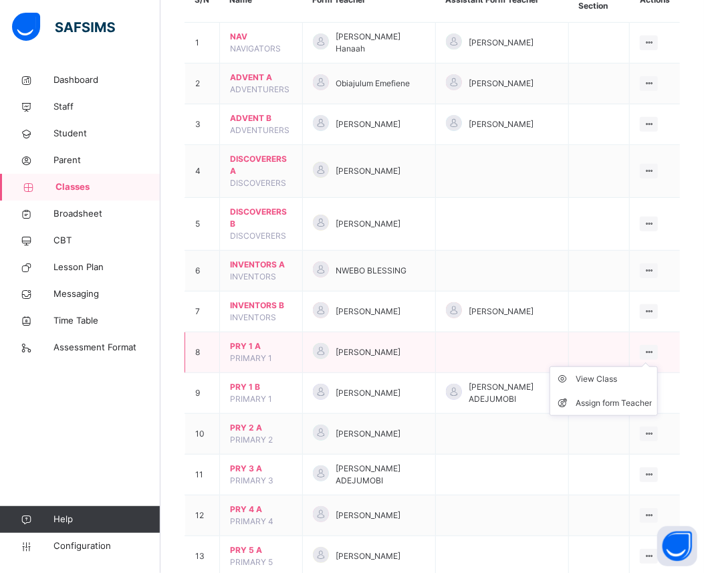
click at [658, 346] on div at bounding box center [649, 352] width 18 height 15
click at [609, 379] on div "View Class" at bounding box center [614, 379] width 76 height 13
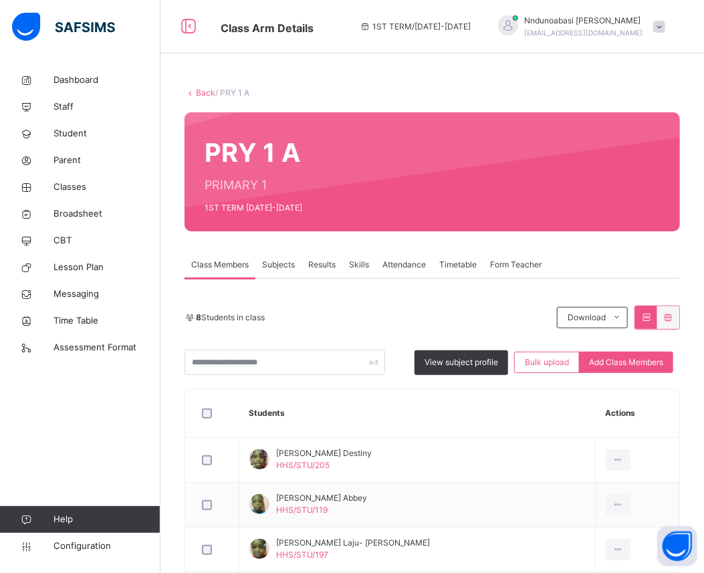
click at [202, 90] on link "Back" at bounding box center [205, 93] width 19 height 10
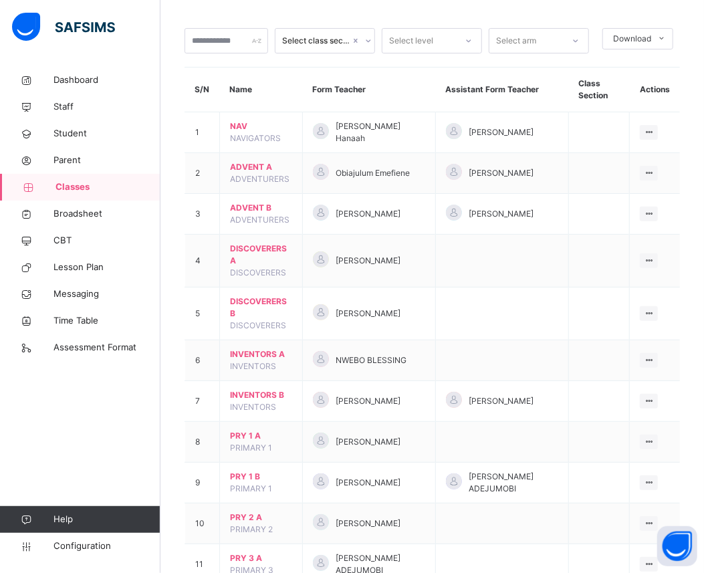
scroll to position [89, 0]
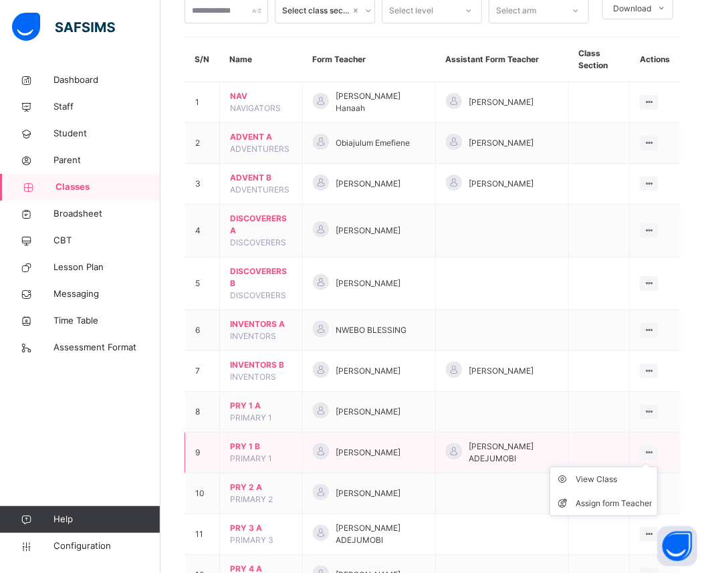
click at [655, 451] on icon at bounding box center [648, 452] width 11 height 10
click at [624, 476] on div "View Class" at bounding box center [614, 479] width 76 height 13
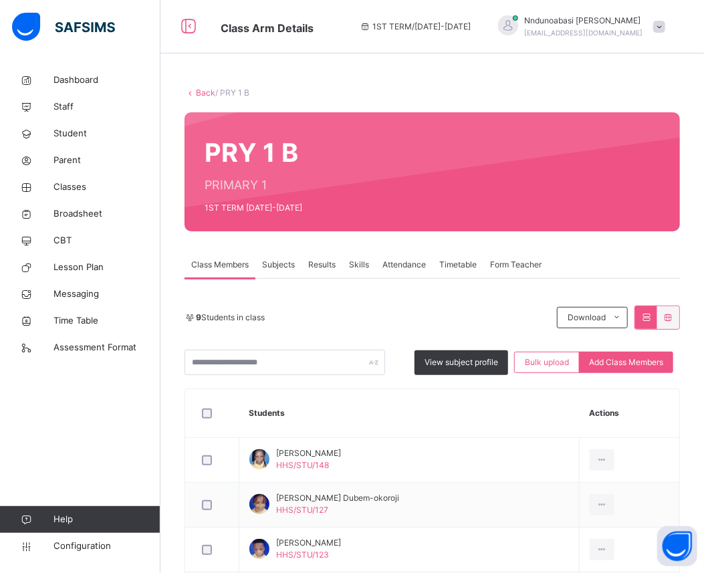
click at [324, 261] on span "Results" at bounding box center [321, 265] width 27 height 12
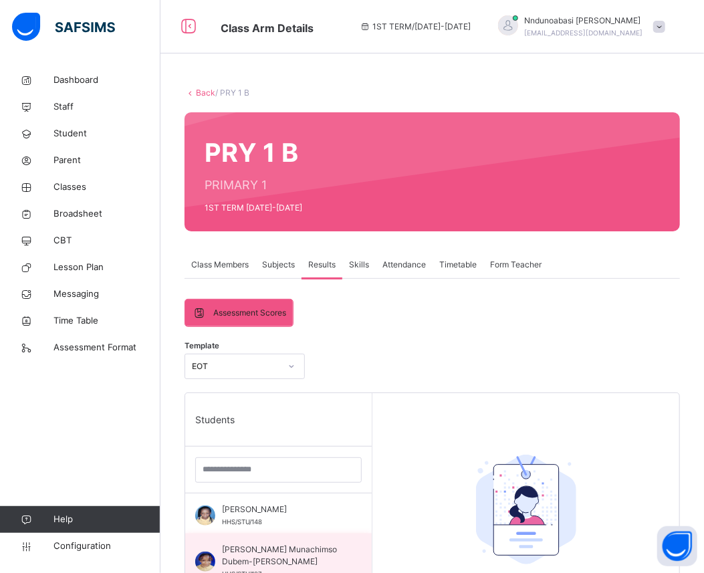
click at [235, 555] on span "[PERSON_NAME] Munachimso Dubem-[PERSON_NAME]" at bounding box center [282, 556] width 120 height 24
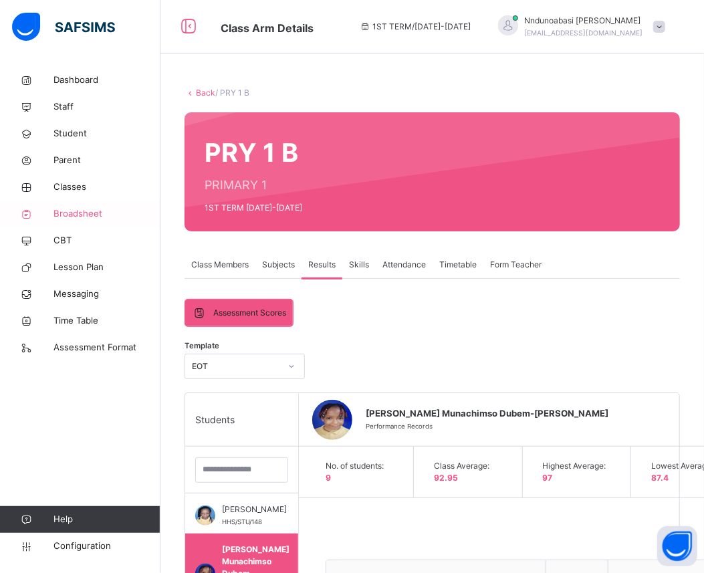
click at [106, 209] on span "Broadsheet" at bounding box center [107, 213] width 107 height 13
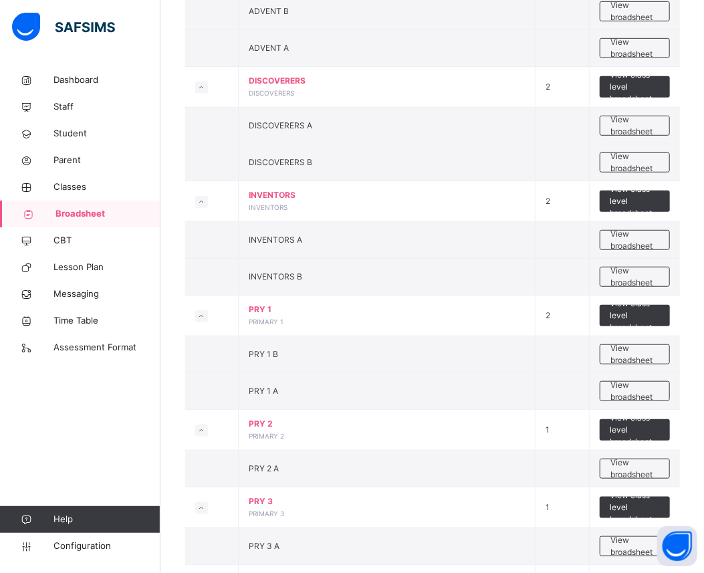
scroll to position [297, 0]
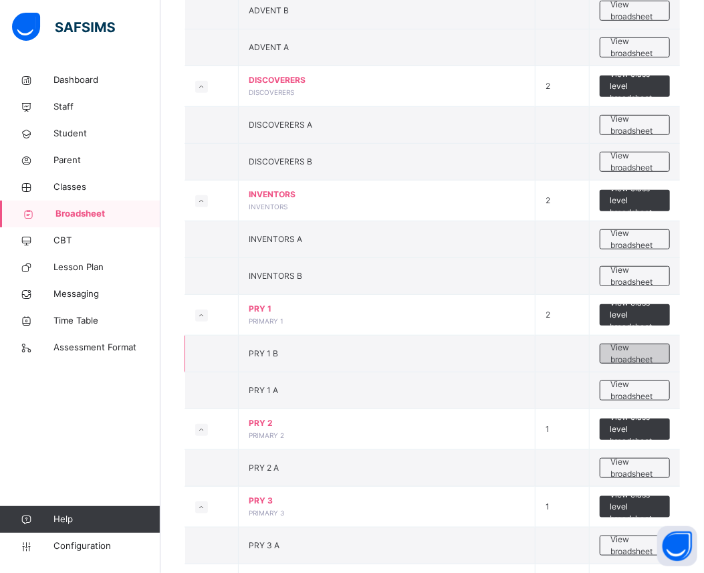
click at [625, 350] on span "View broadsheet" at bounding box center [635, 354] width 49 height 24
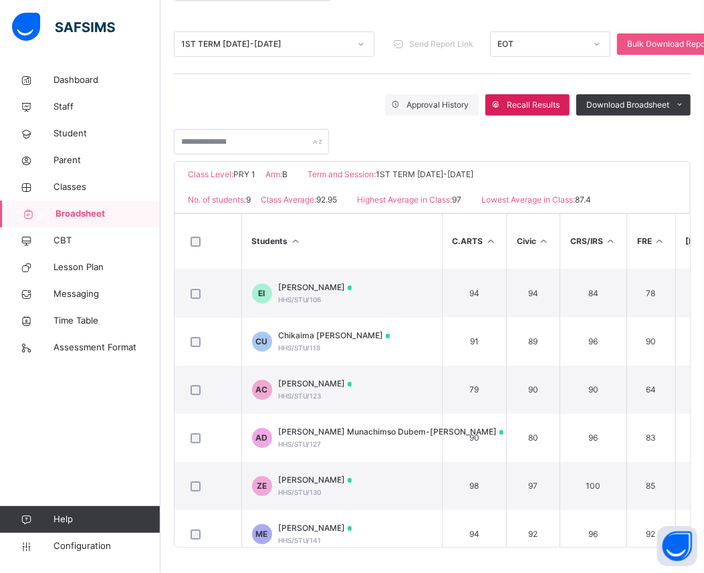
scroll to position [157, 0]
click at [555, 99] on span "Recall Results" at bounding box center [533, 104] width 53 height 12
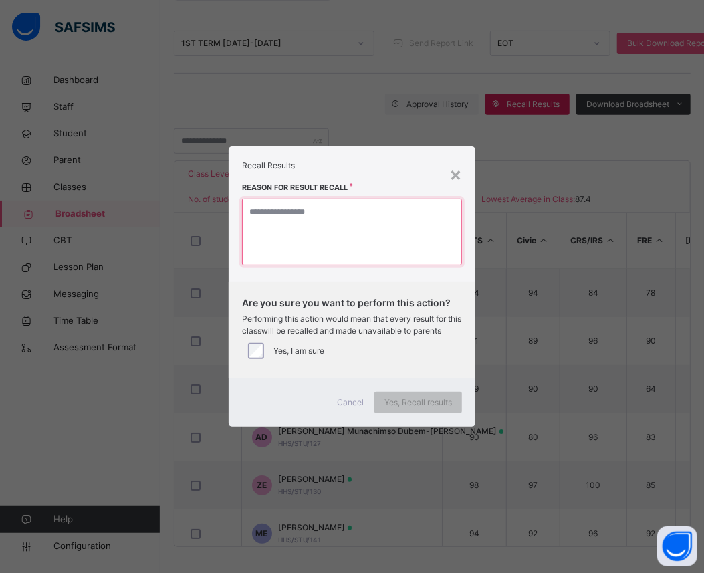
click at [259, 223] on textarea at bounding box center [352, 232] width 220 height 67
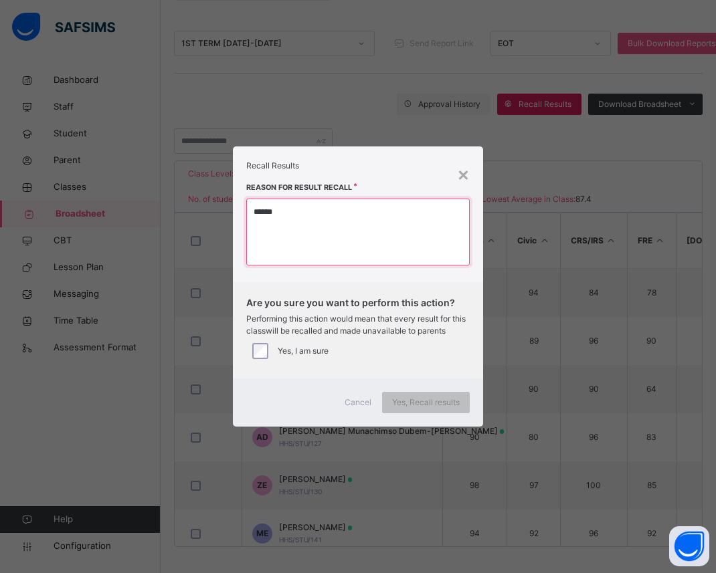
type textarea "******"
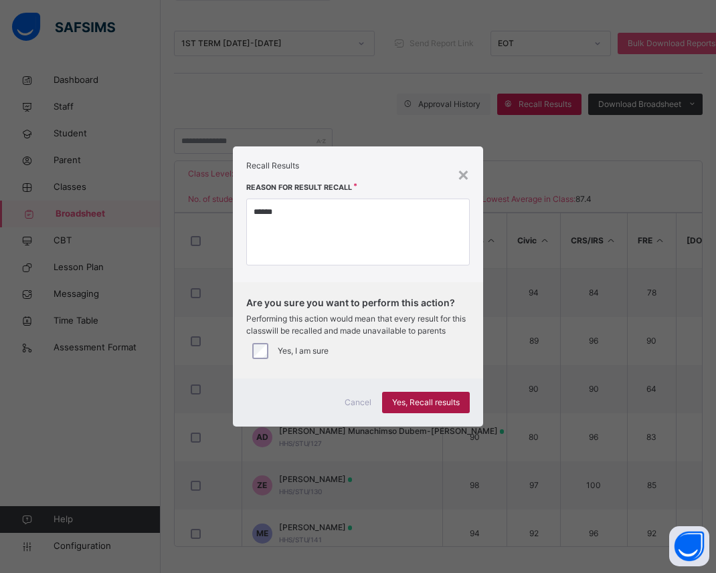
click at [399, 397] on span "Yes, Recall results" at bounding box center [426, 403] width 68 height 12
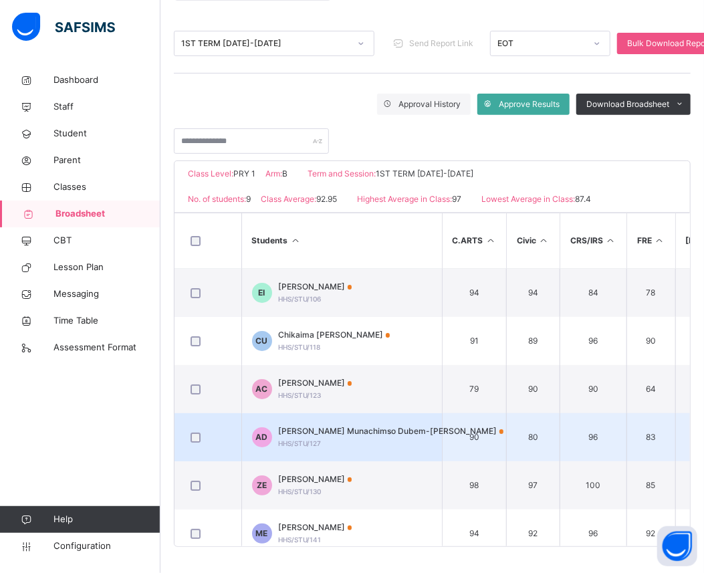
click at [369, 443] on div "Anastasia Munachimso Dubem-Okoroji HHS/STU/127" at bounding box center [391, 437] width 225 height 24
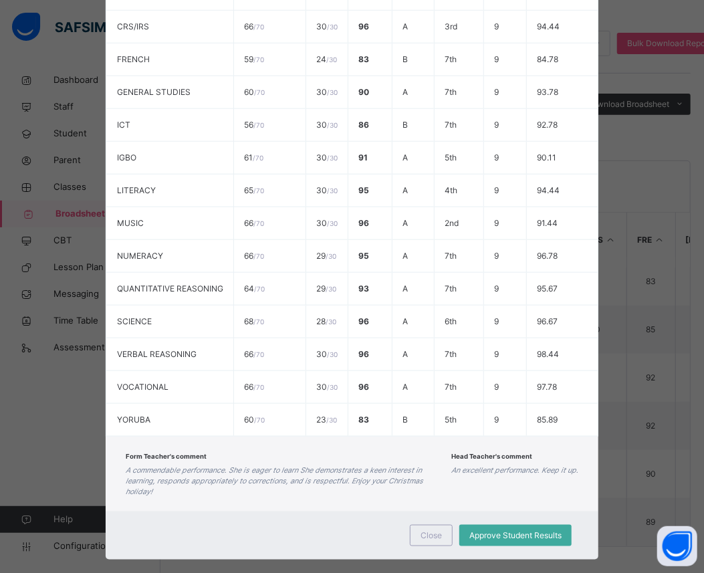
scroll to position [0, 0]
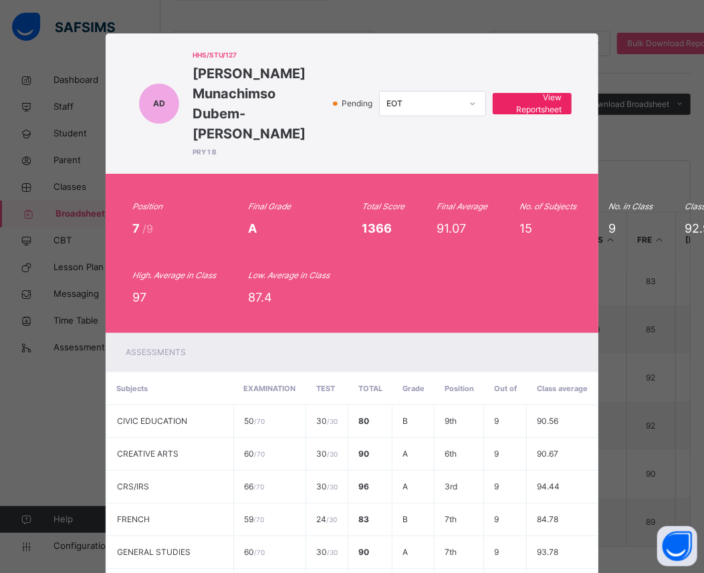
click at [546, 92] on span "View Reportsheet" at bounding box center [532, 104] width 59 height 24
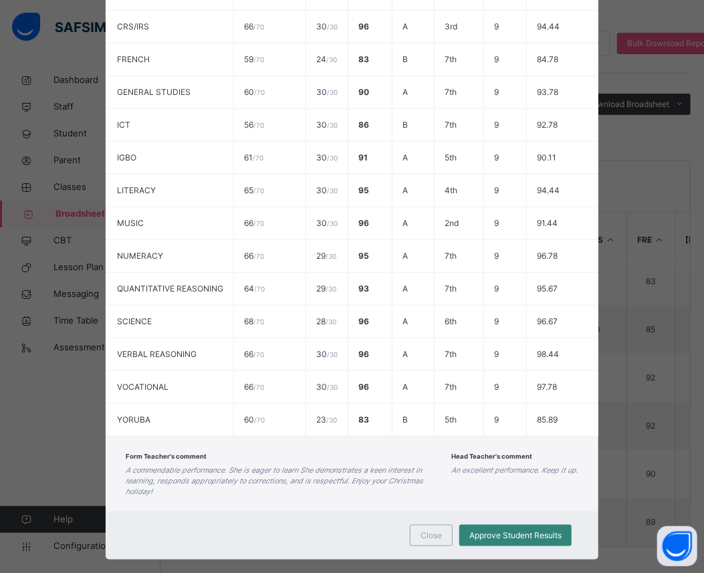
click at [543, 530] on span "Approve Student Results" at bounding box center [516, 536] width 92 height 12
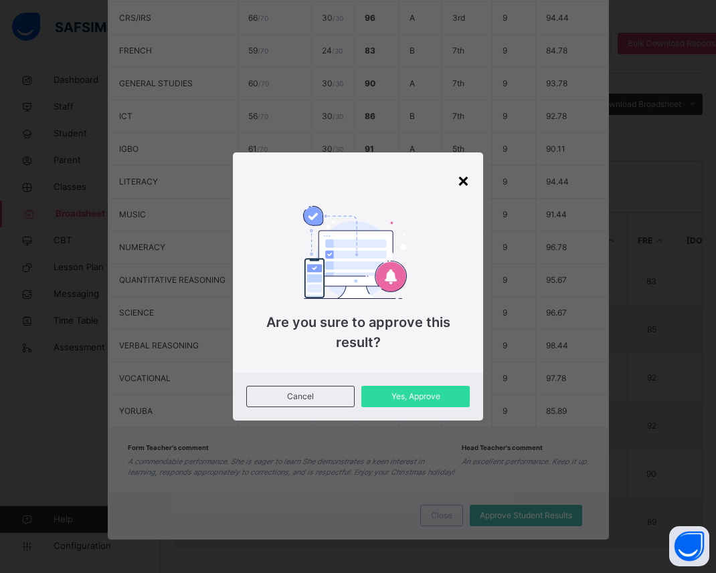
click at [464, 177] on div "×" at bounding box center [463, 180] width 13 height 28
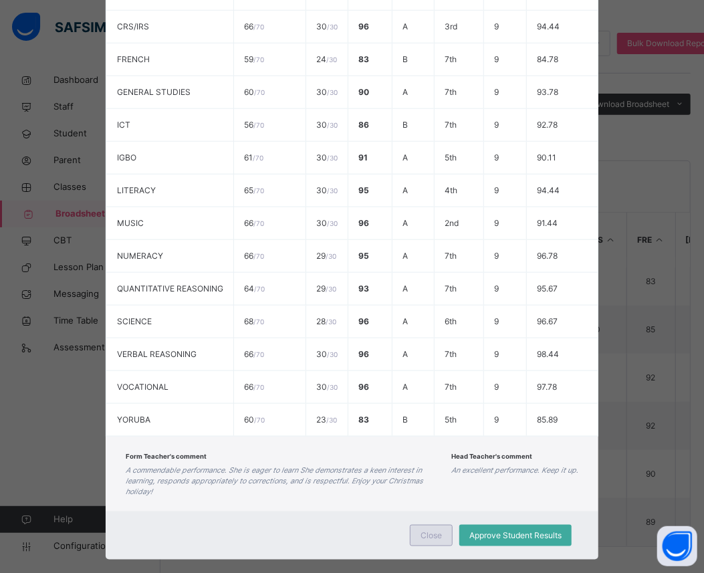
click at [425, 530] on span "Close" at bounding box center [431, 536] width 21 height 12
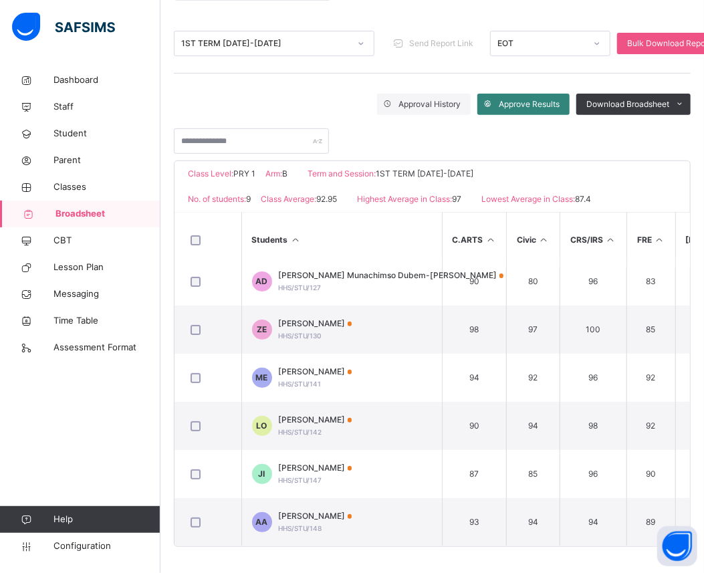
click at [550, 104] on span "Approve Results" at bounding box center [529, 104] width 61 height 12
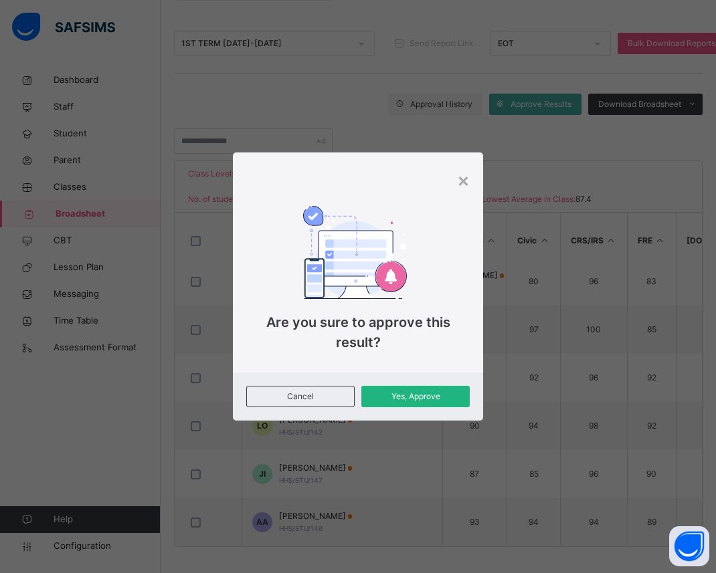
click at [402, 397] on span "Yes, Approve" at bounding box center [415, 397] width 88 height 12
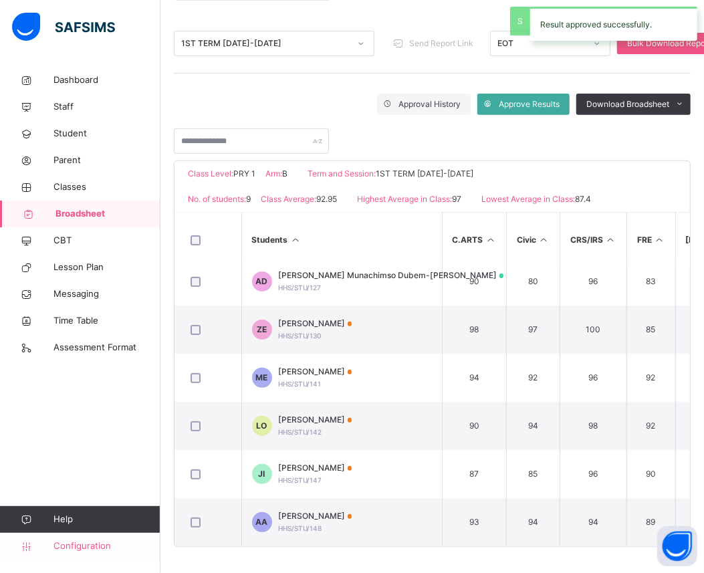
click at [82, 542] on span "Configuration" at bounding box center [107, 546] width 106 height 13
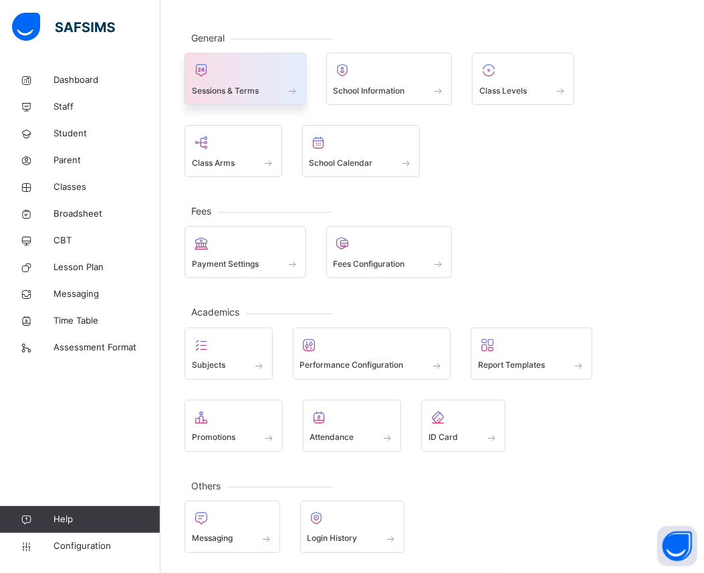
click at [262, 72] on div at bounding box center [245, 70] width 107 height 20
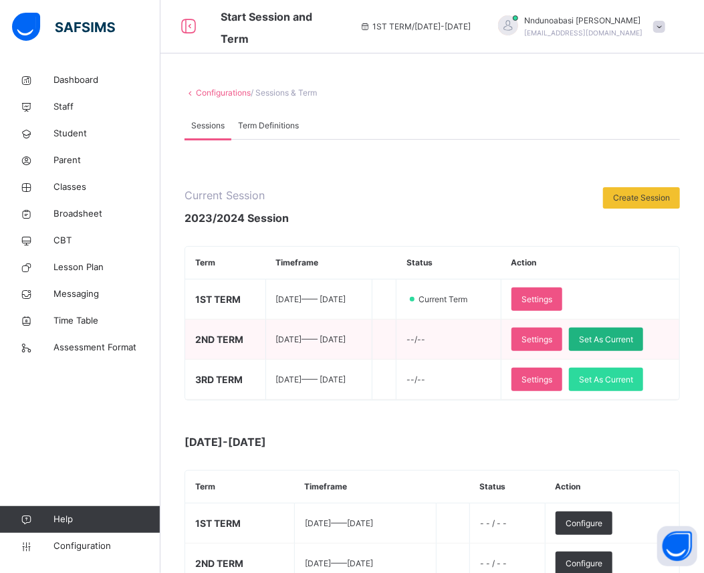
click at [616, 341] on span "Set As Current" at bounding box center [606, 340] width 54 height 12
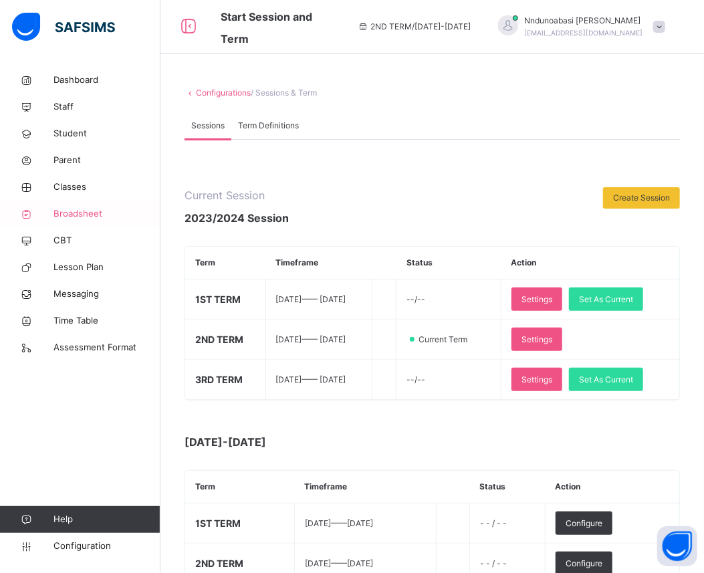
click at [70, 209] on span "Broadsheet" at bounding box center [107, 213] width 107 height 13
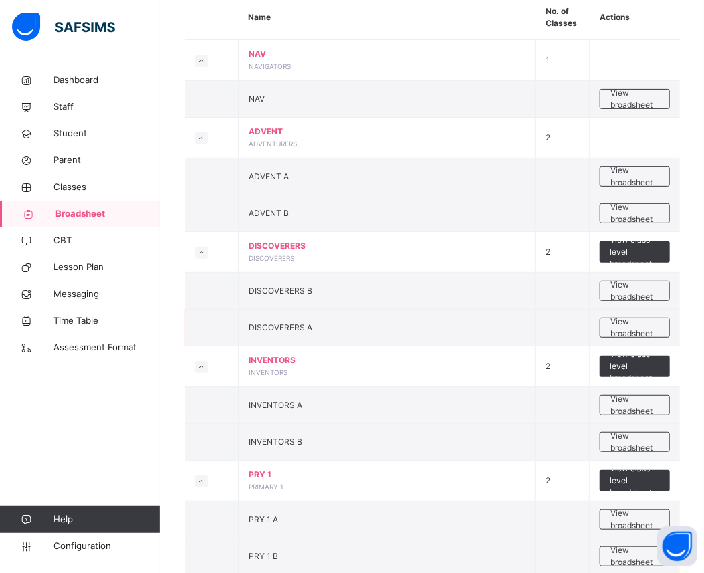
scroll to position [148, 0]
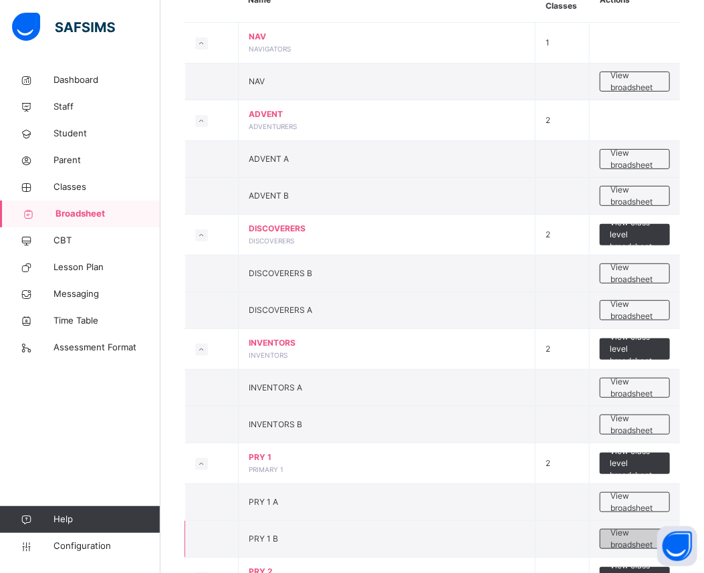
click at [640, 536] on span "View broadsheet" at bounding box center [635, 539] width 49 height 24
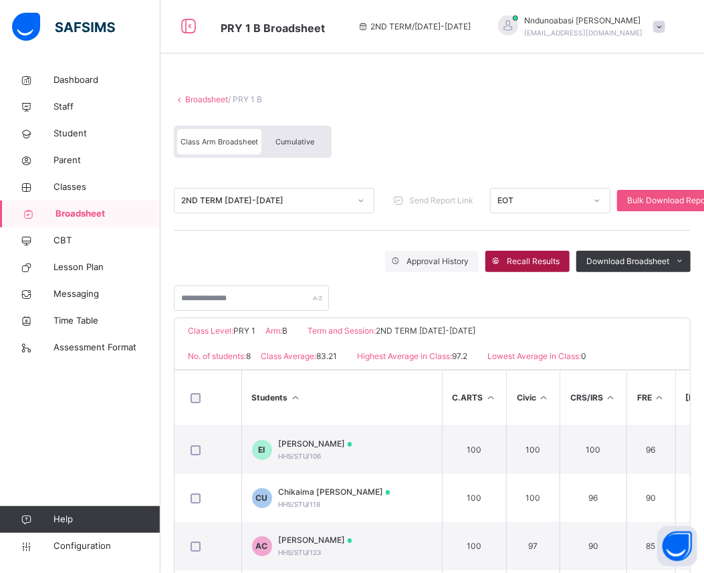
click at [542, 259] on span "Recall Results" at bounding box center [533, 262] width 53 height 12
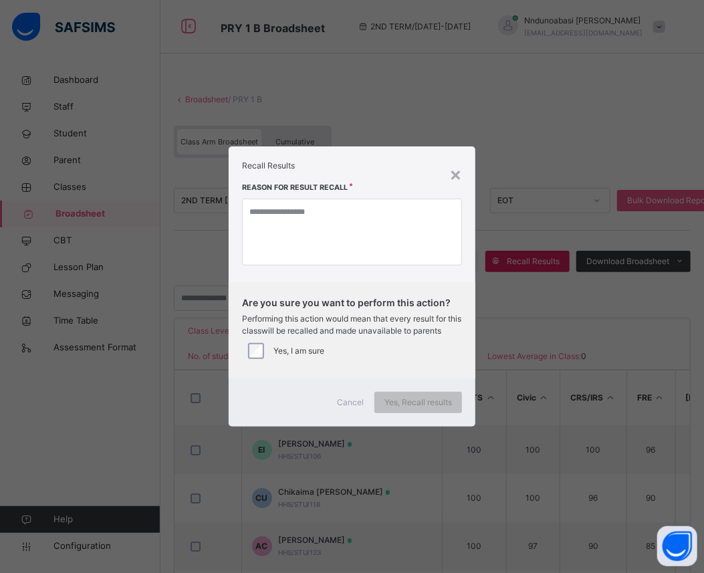
click at [466, 179] on div "× Recall Results Reason for result recall Are you sure you want to perform this…" at bounding box center [352, 286] width 247 height 280
click at [457, 171] on div "×" at bounding box center [455, 174] width 13 height 28
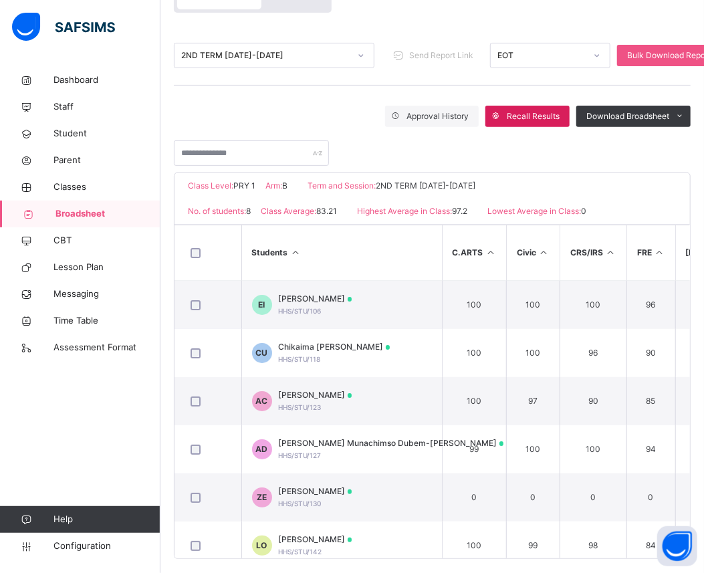
scroll to position [157, 0]
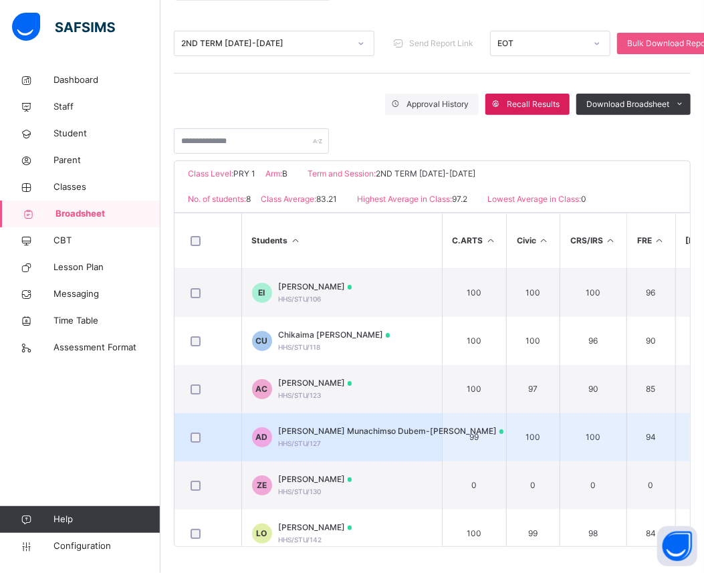
click at [388, 443] on div "Anastasia Munachimso Dubem-Okoroji HHS/STU/127" at bounding box center [391, 437] width 225 height 24
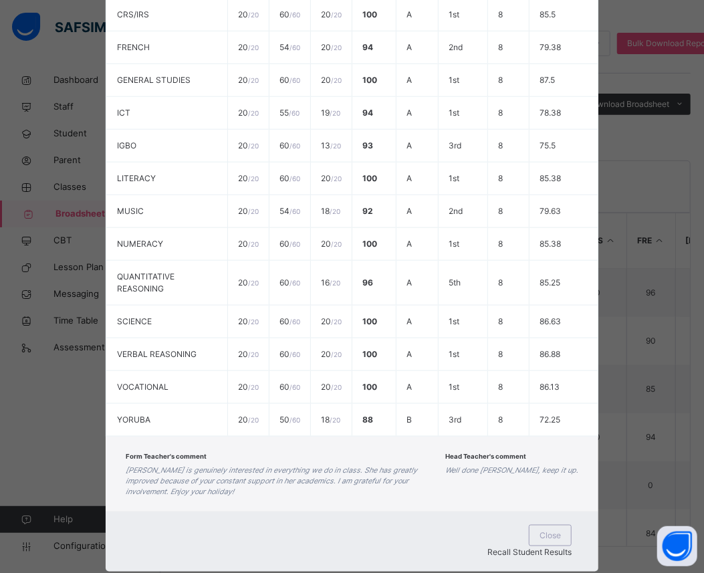
scroll to position [0, 0]
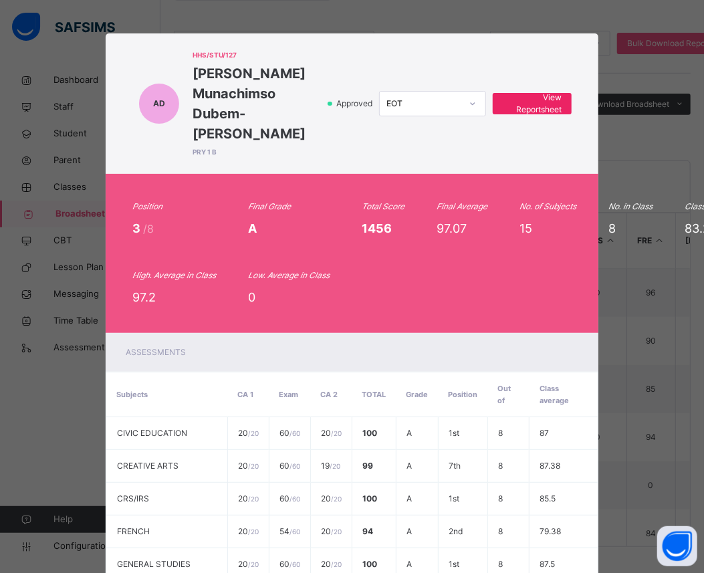
click at [522, 92] on span "View Reportsheet" at bounding box center [532, 104] width 59 height 24
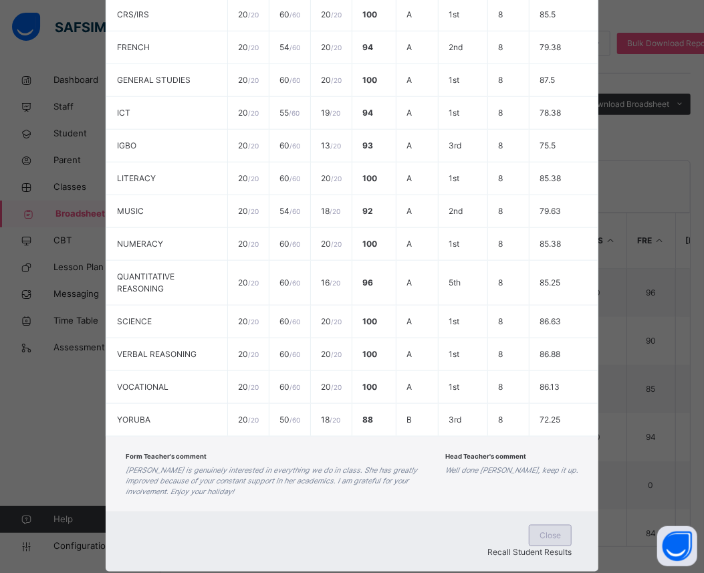
click at [540, 530] on span "Close" at bounding box center [550, 536] width 21 height 12
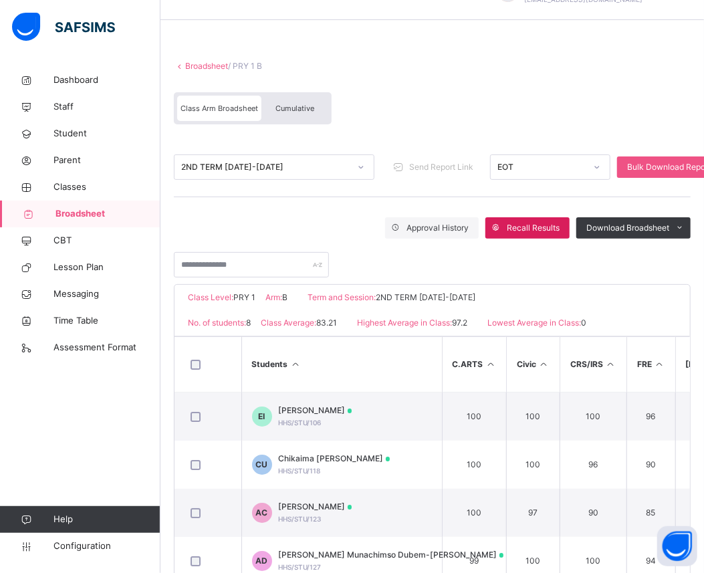
scroll to position [0, 0]
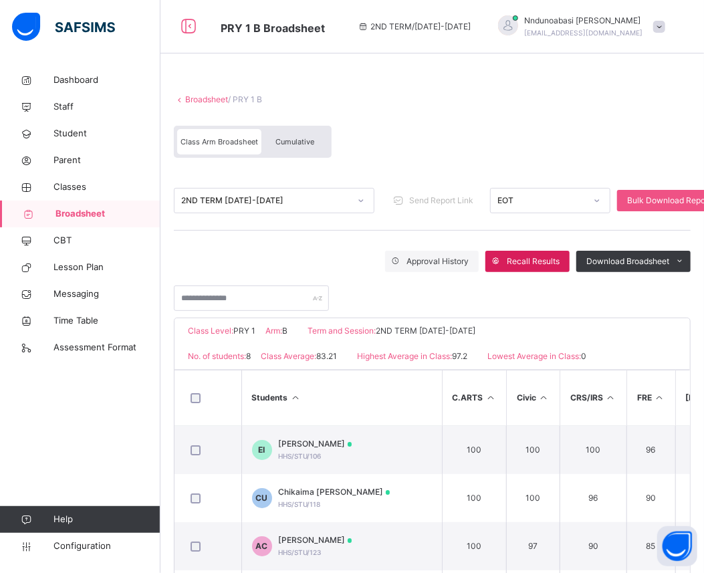
click at [91, 210] on span "Broadsheet" at bounding box center [108, 213] width 105 height 13
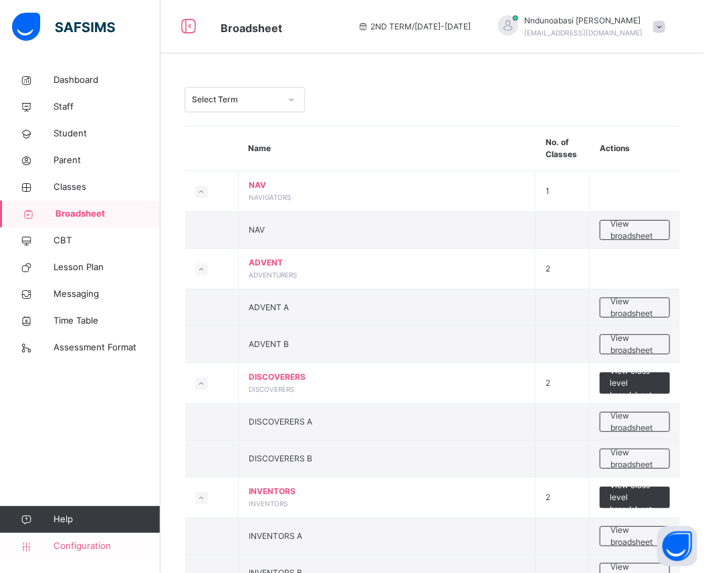
click at [71, 542] on span "Configuration" at bounding box center [107, 546] width 106 height 13
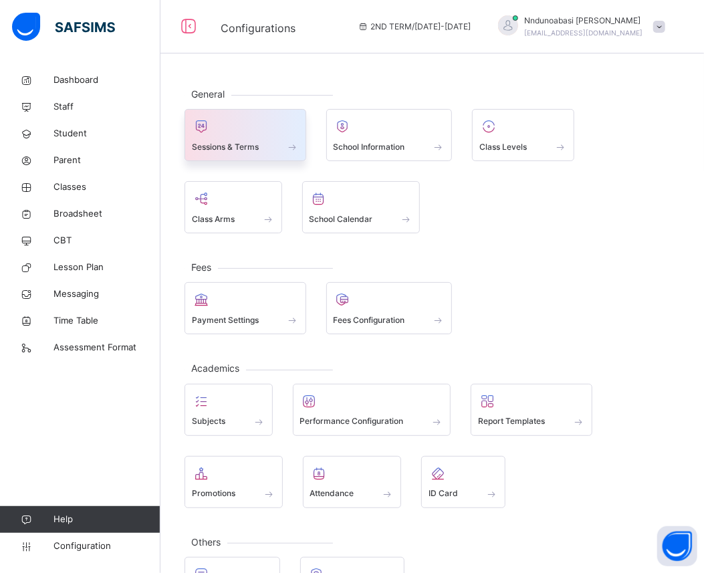
click at [271, 134] on div at bounding box center [245, 126] width 107 height 20
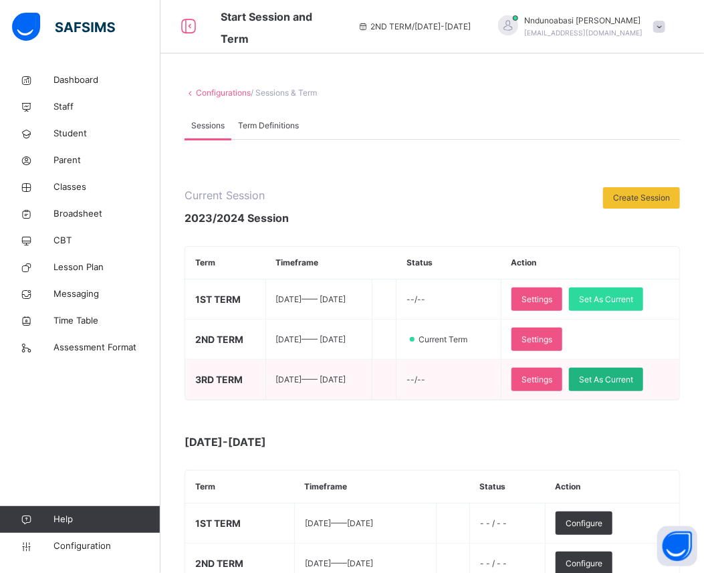
click at [627, 380] on span "Set As Current" at bounding box center [606, 380] width 54 height 12
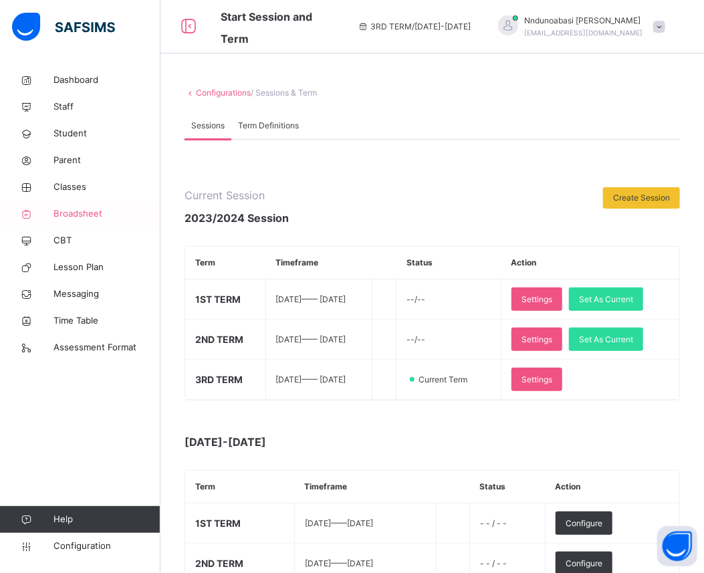
click at [62, 205] on link "Broadsheet" at bounding box center [80, 214] width 161 height 27
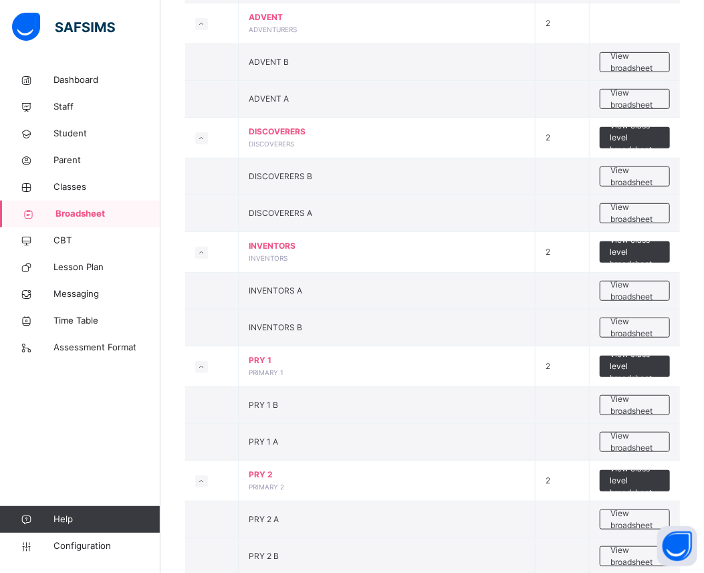
scroll to position [268, 0]
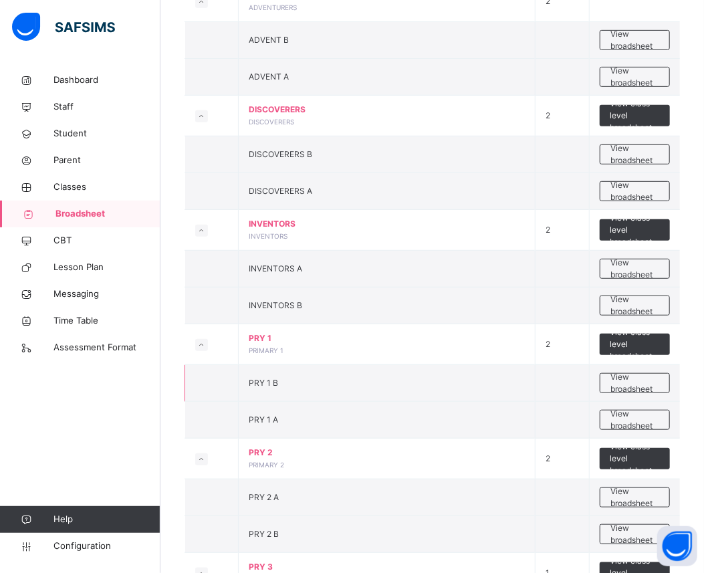
click at [579, 378] on td at bounding box center [563, 383] width 54 height 37
click at [642, 383] on span "View broadsheet" at bounding box center [635, 383] width 49 height 24
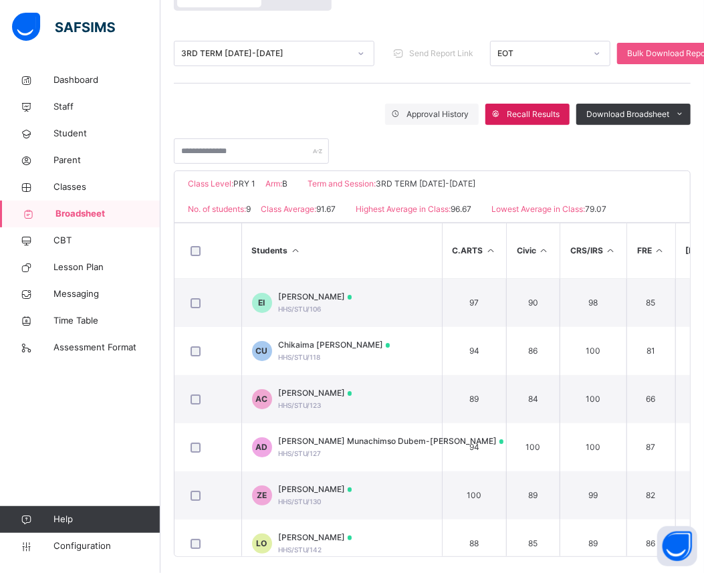
scroll to position [157, 0]
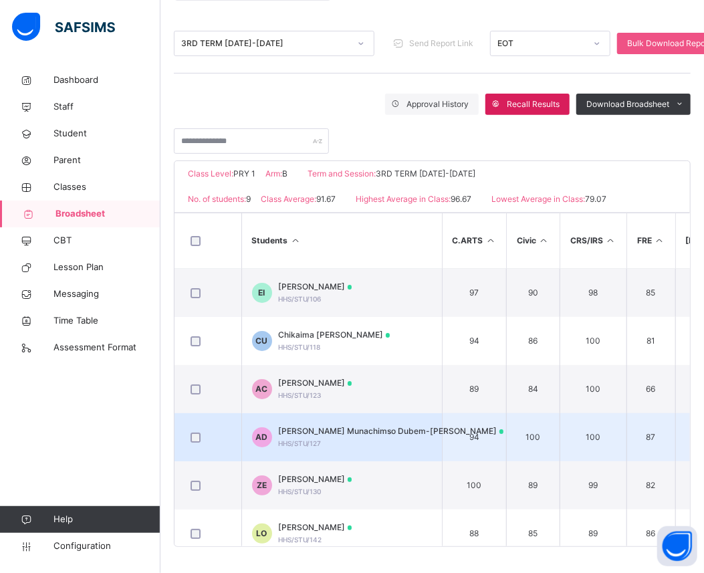
click at [348, 437] on div "Anastasia Munachimso Dubem-Okoroji HHS/STU/127" at bounding box center [391, 437] width 225 height 24
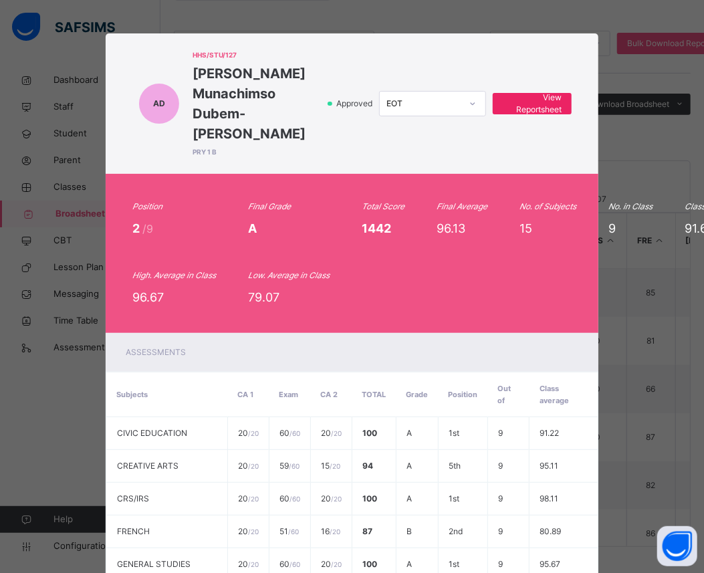
click at [540, 92] on span "View Reportsheet" at bounding box center [532, 104] width 59 height 24
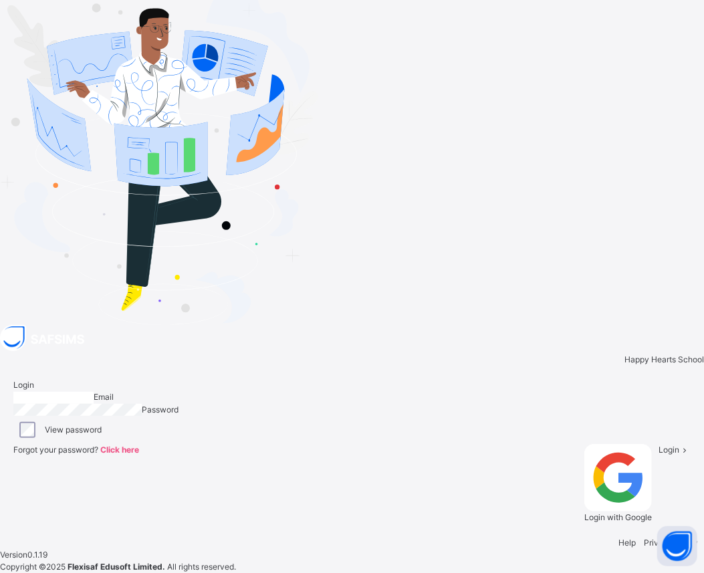
type input "**********"
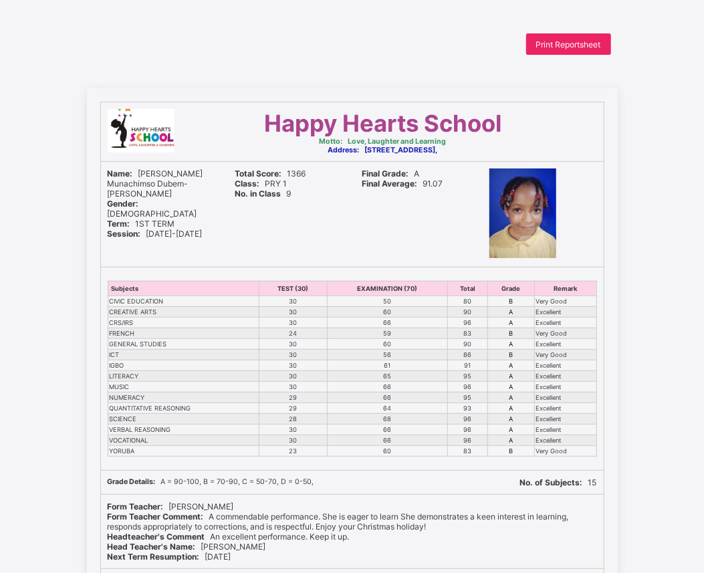
click at [579, 45] on span "Print Reportsheet" at bounding box center [568, 44] width 65 height 10
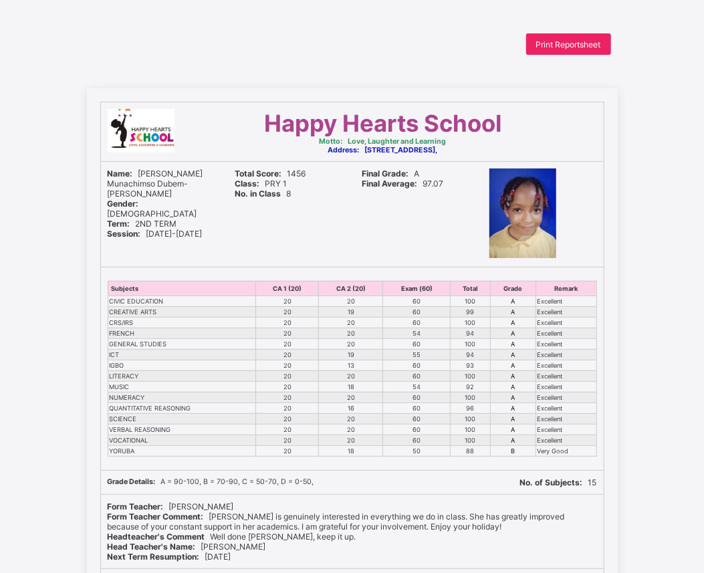
click at [577, 37] on div "Print Reportsheet" at bounding box center [568, 43] width 85 height 21
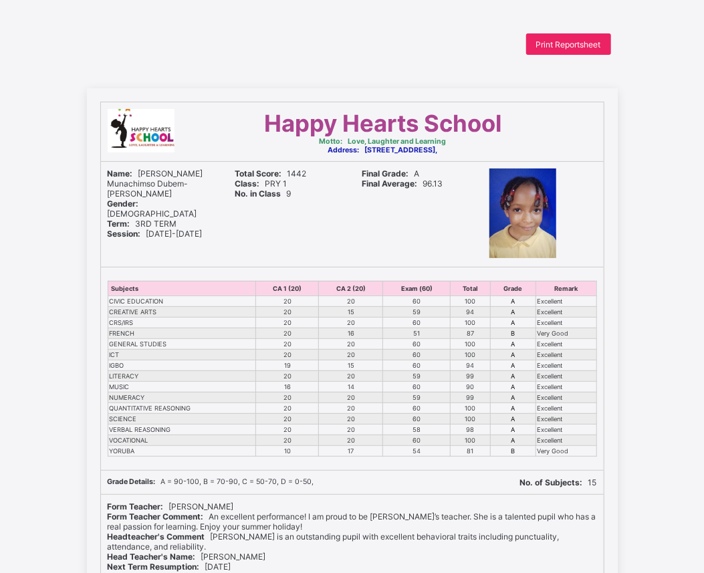
click at [559, 45] on span "Print Reportsheet" at bounding box center [568, 44] width 65 height 10
